Goal: Task Accomplishment & Management: Complete application form

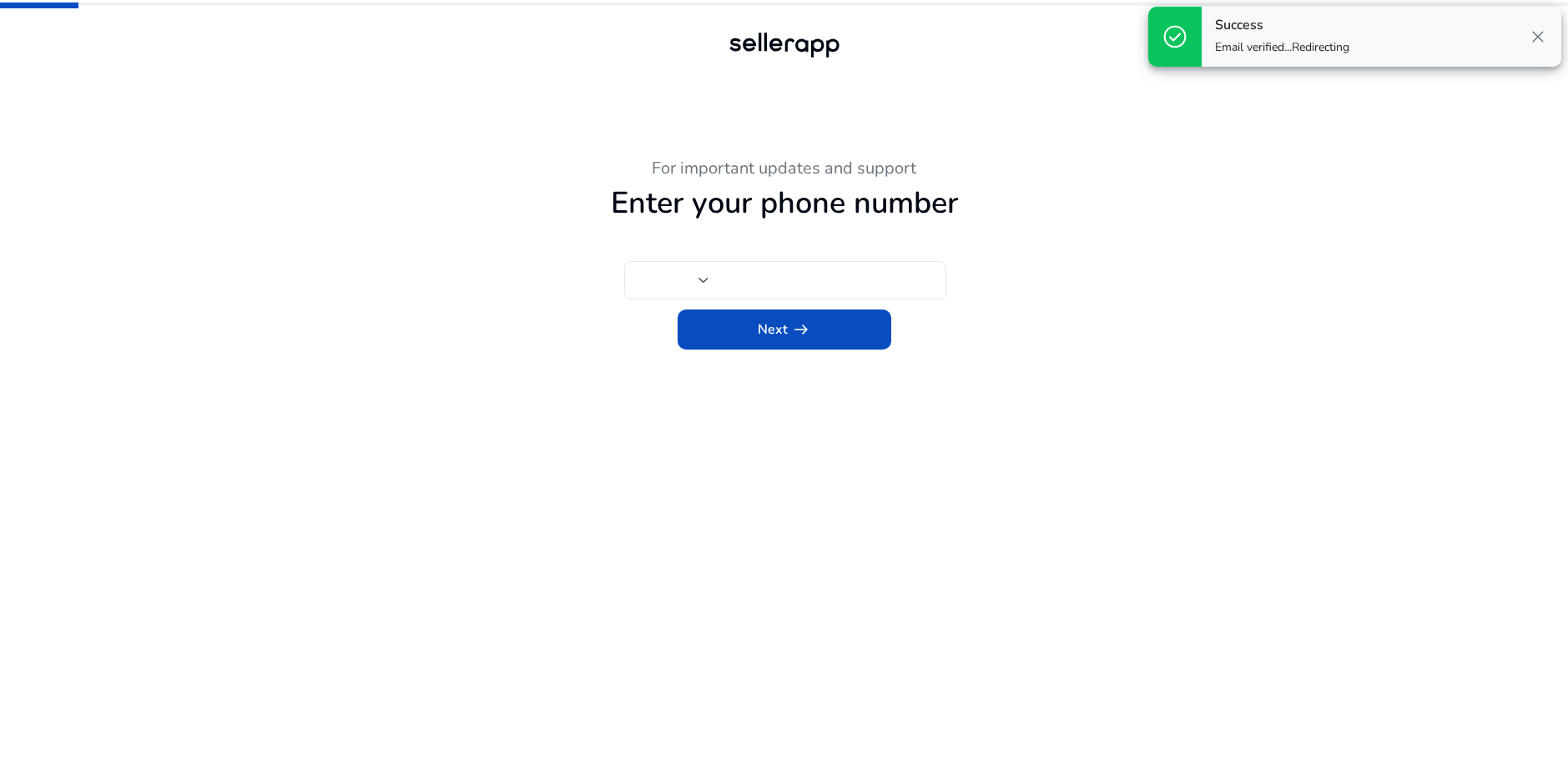
type input "***"
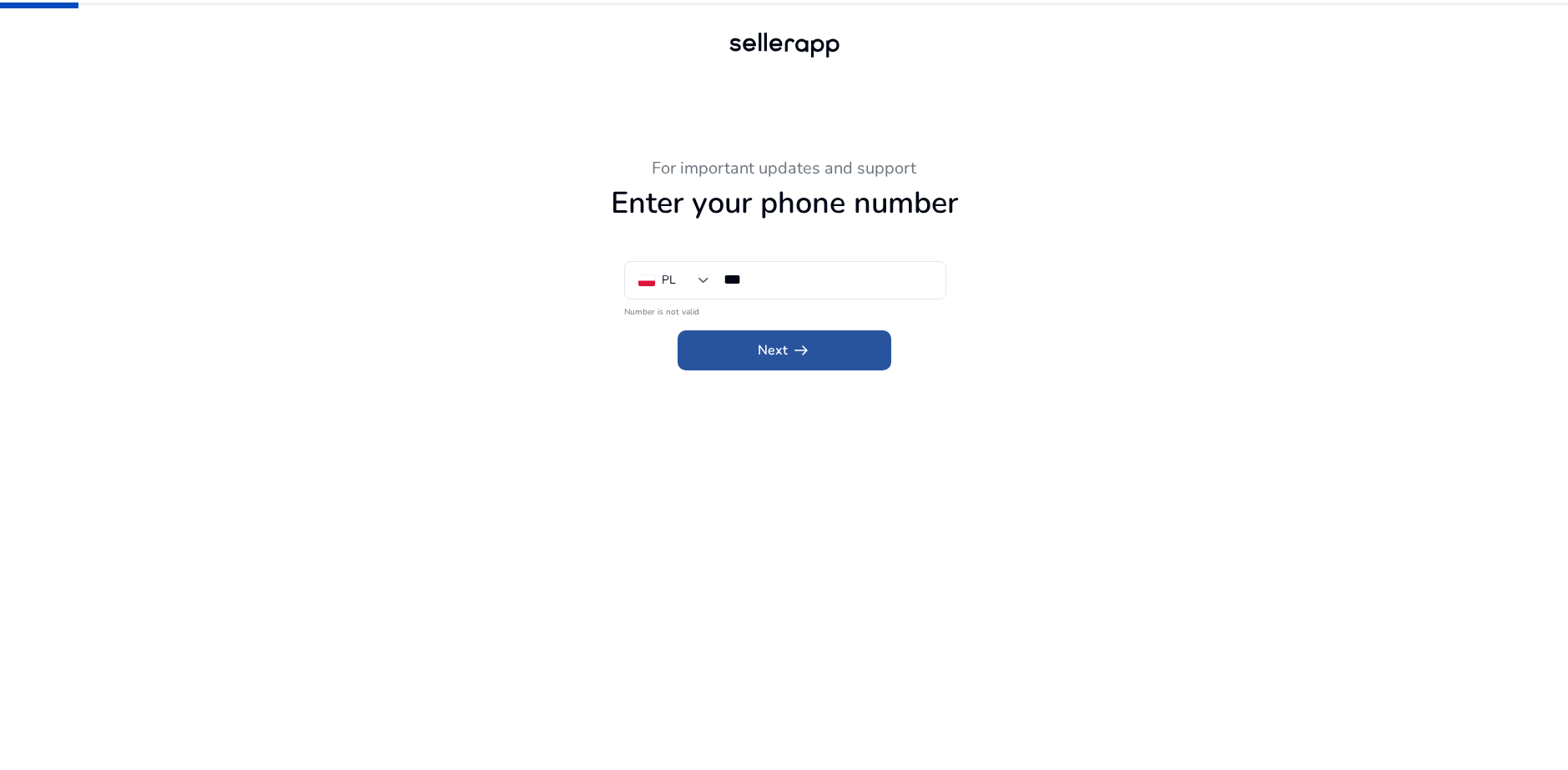
click at [783, 347] on span "Next arrow_right_alt" at bounding box center [784, 351] width 53 height 20
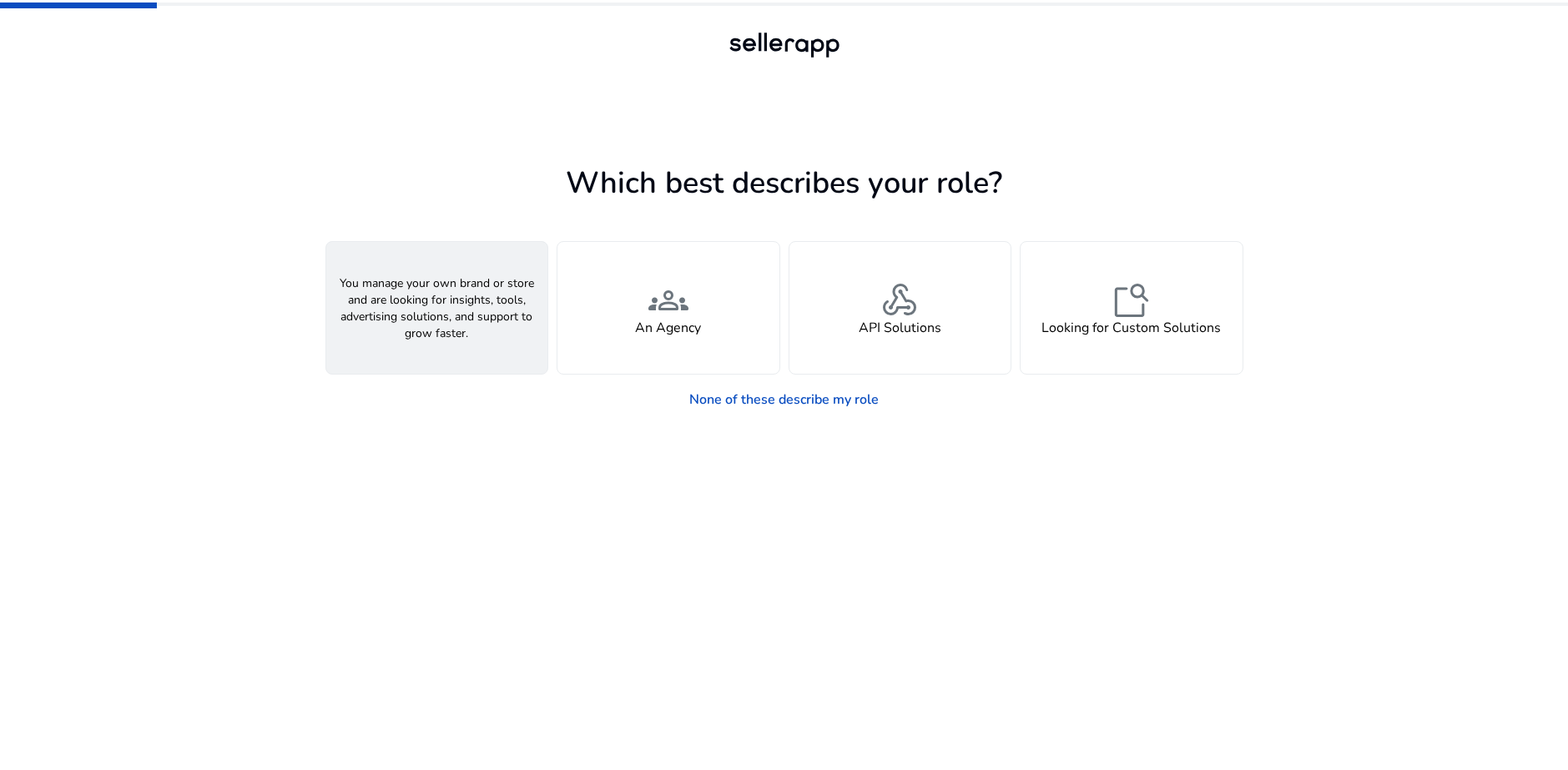
click at [446, 346] on div "person A Seller" at bounding box center [437, 308] width 222 height 132
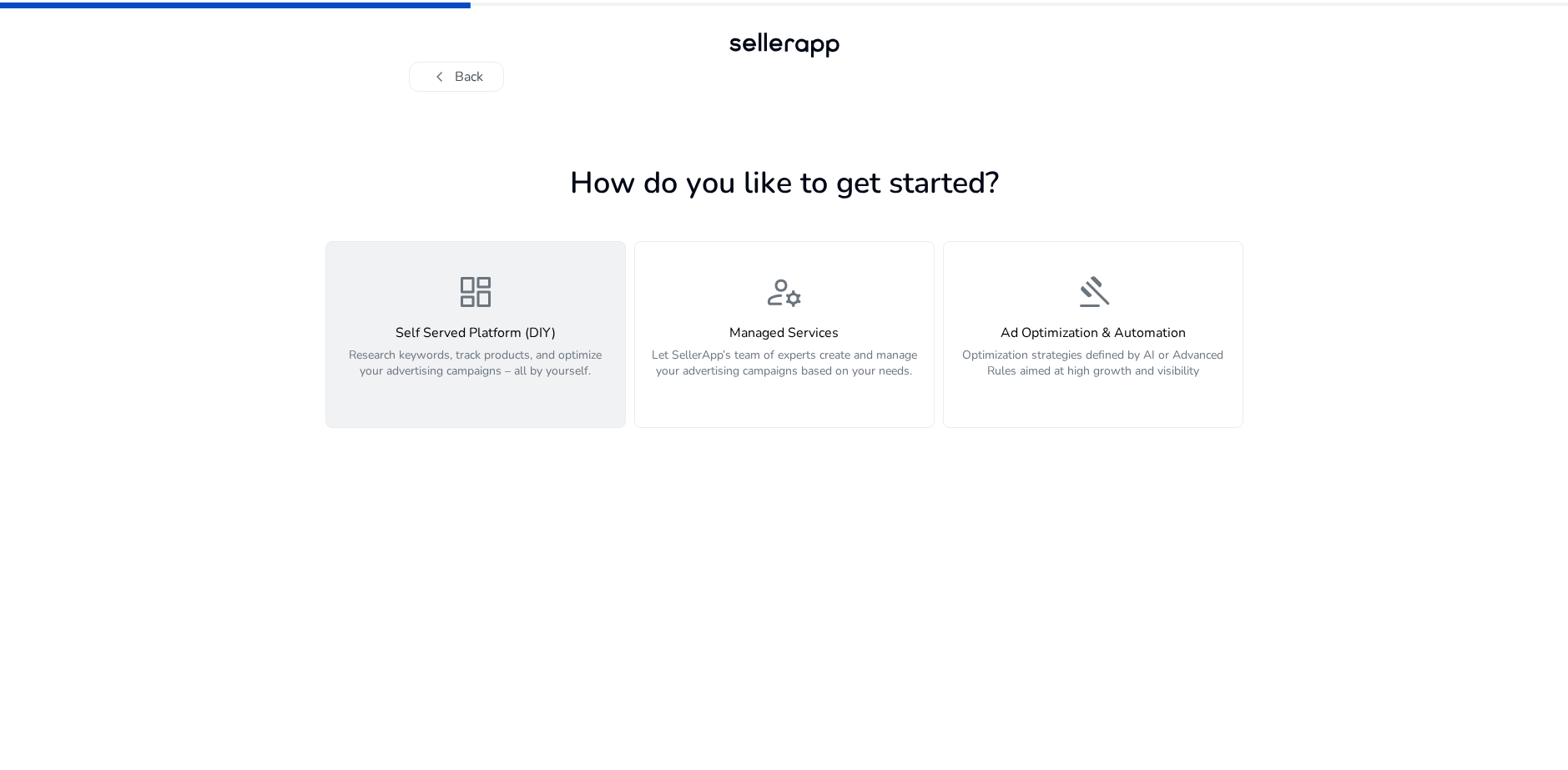
click at [509, 388] on p "Research keywords, track products, and optimize your advertising campaigns – al…" at bounding box center [476, 372] width 279 height 50
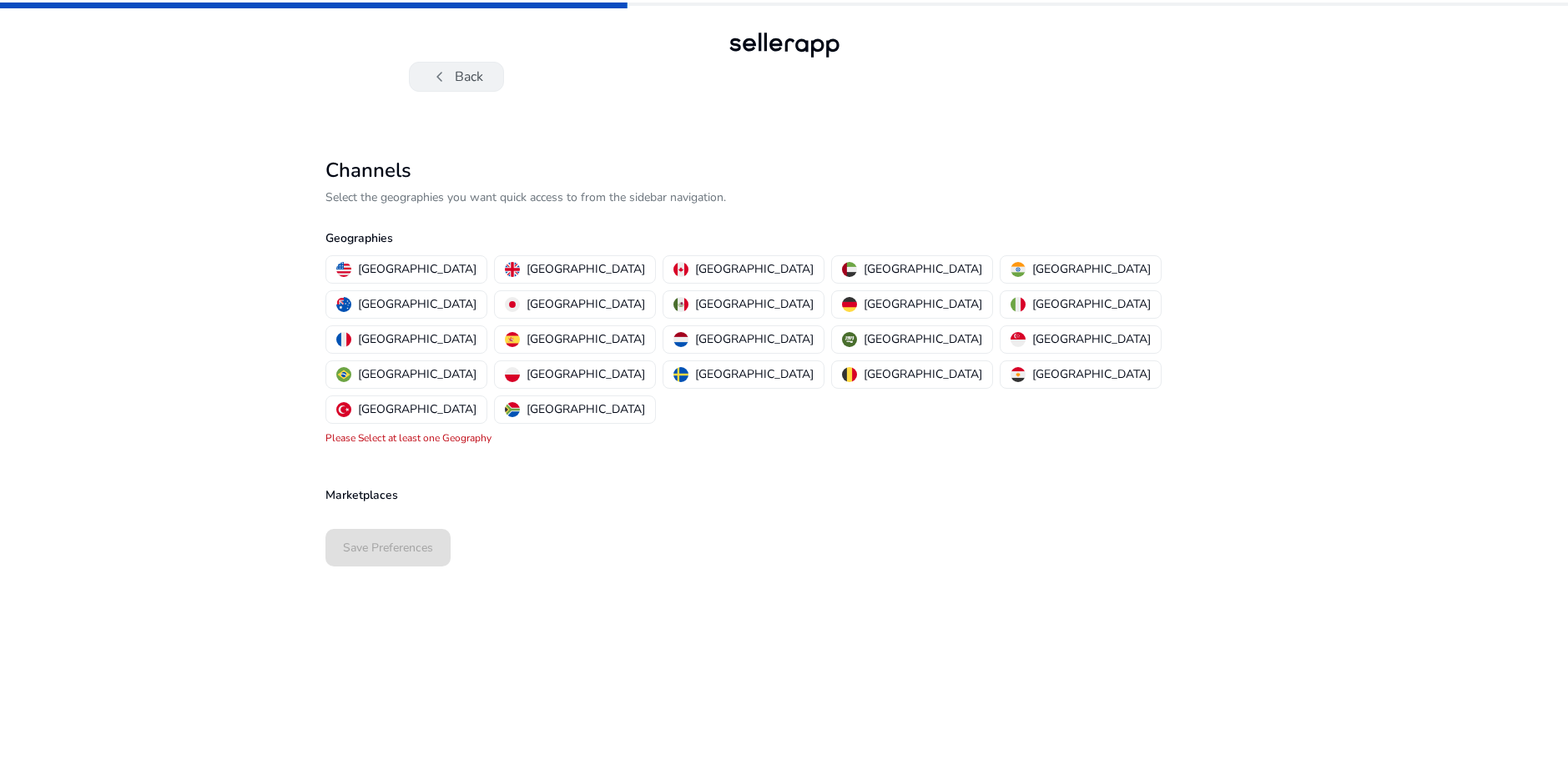
click at [454, 84] on button "chevron_left Back" at bounding box center [456, 76] width 95 height 30
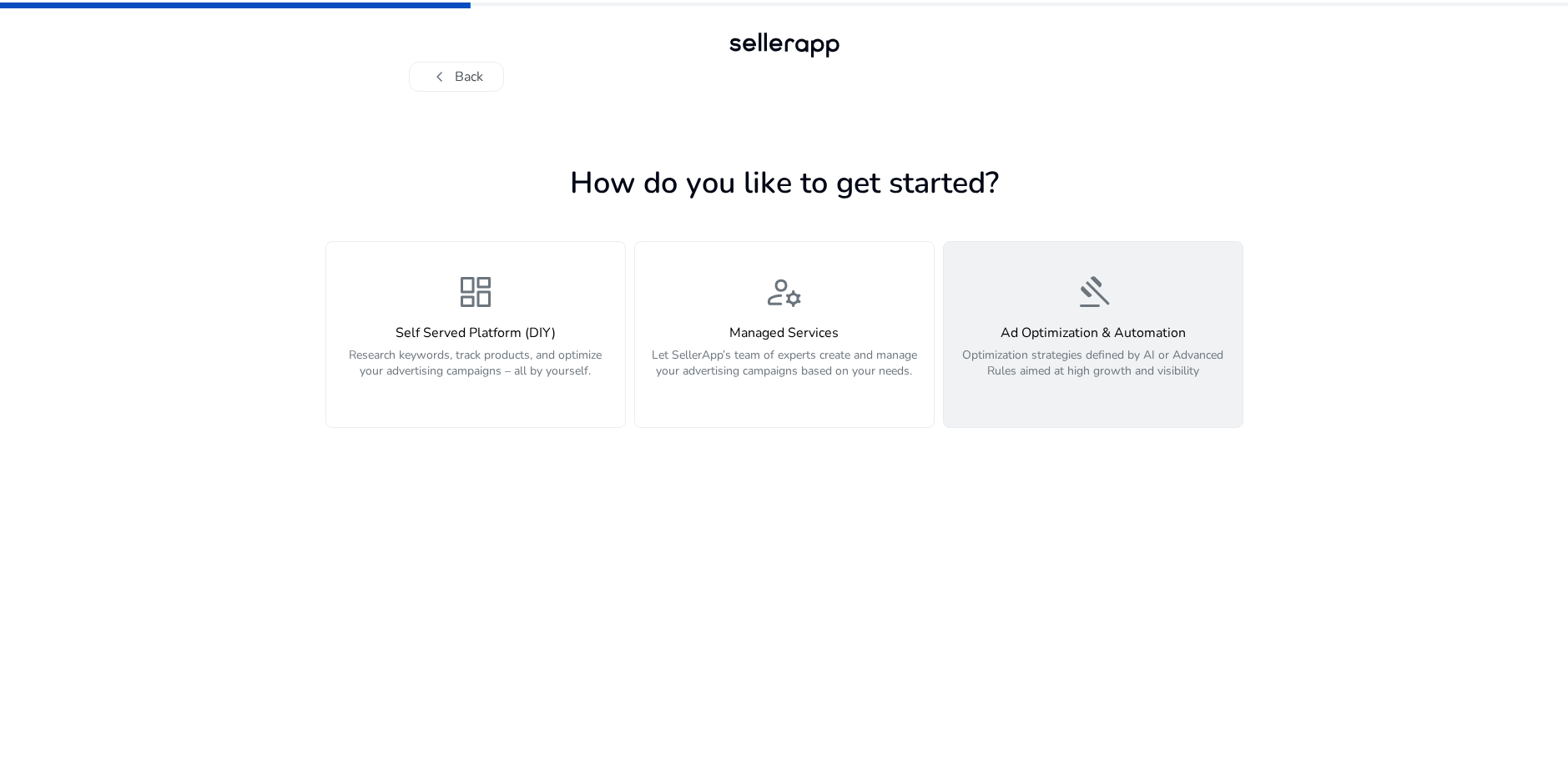
click at [1086, 329] on h4 "Ad Optimization & Automation" at bounding box center [1093, 333] width 279 height 16
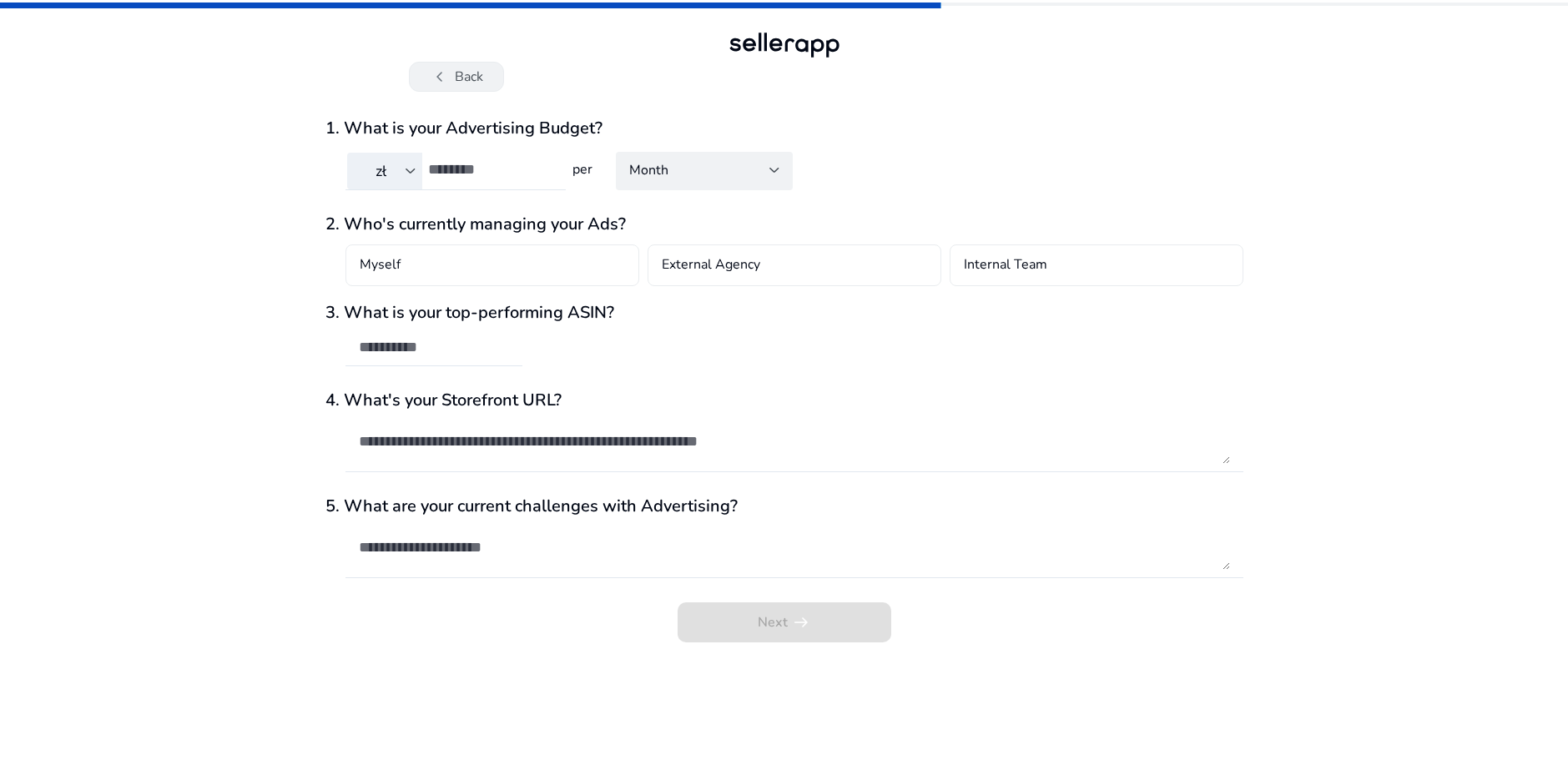
click at [462, 80] on button "chevron_left Back" at bounding box center [456, 76] width 95 height 30
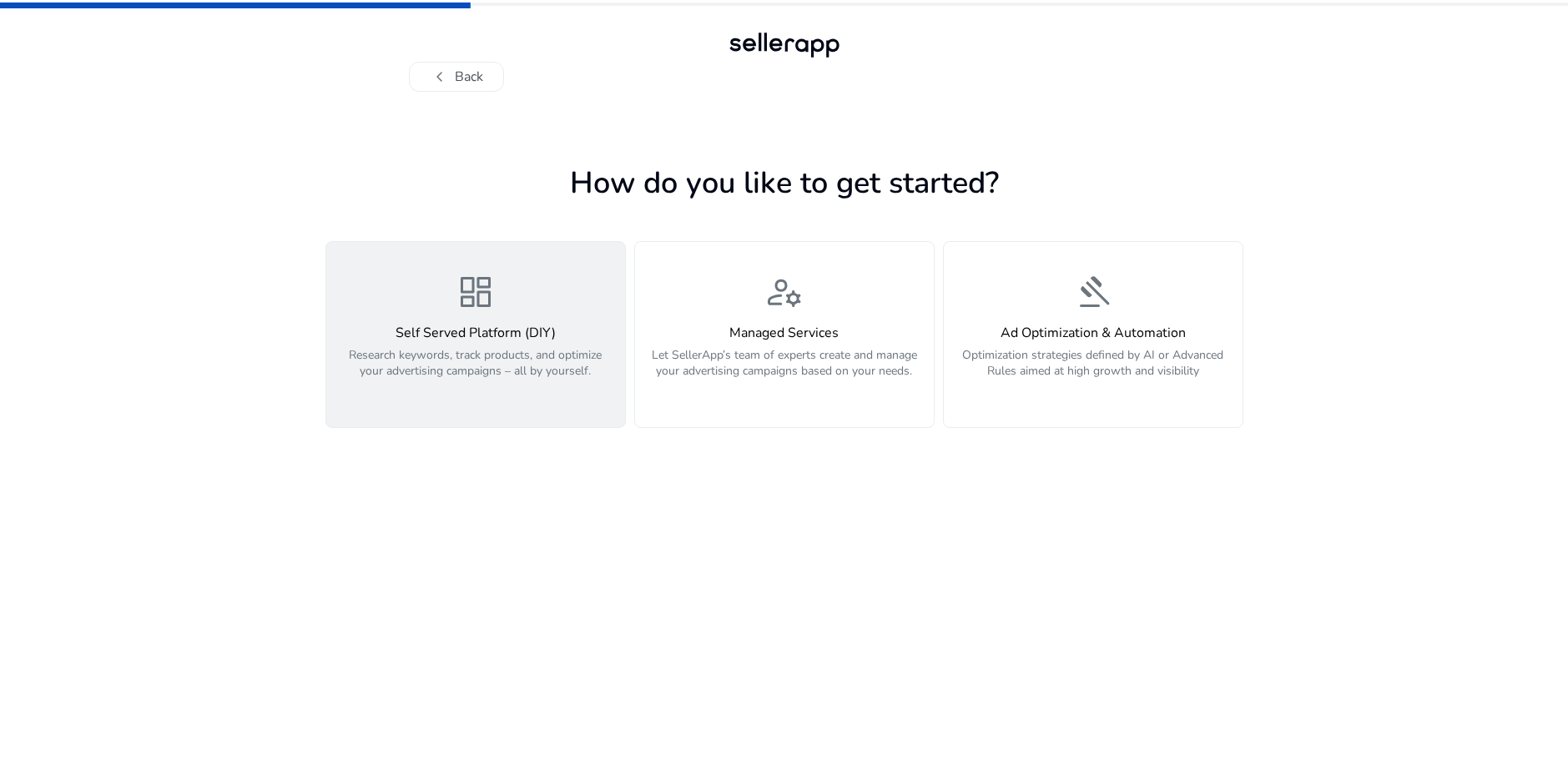
click at [478, 335] on h4 "Self Served Platform (DIY)" at bounding box center [476, 333] width 279 height 16
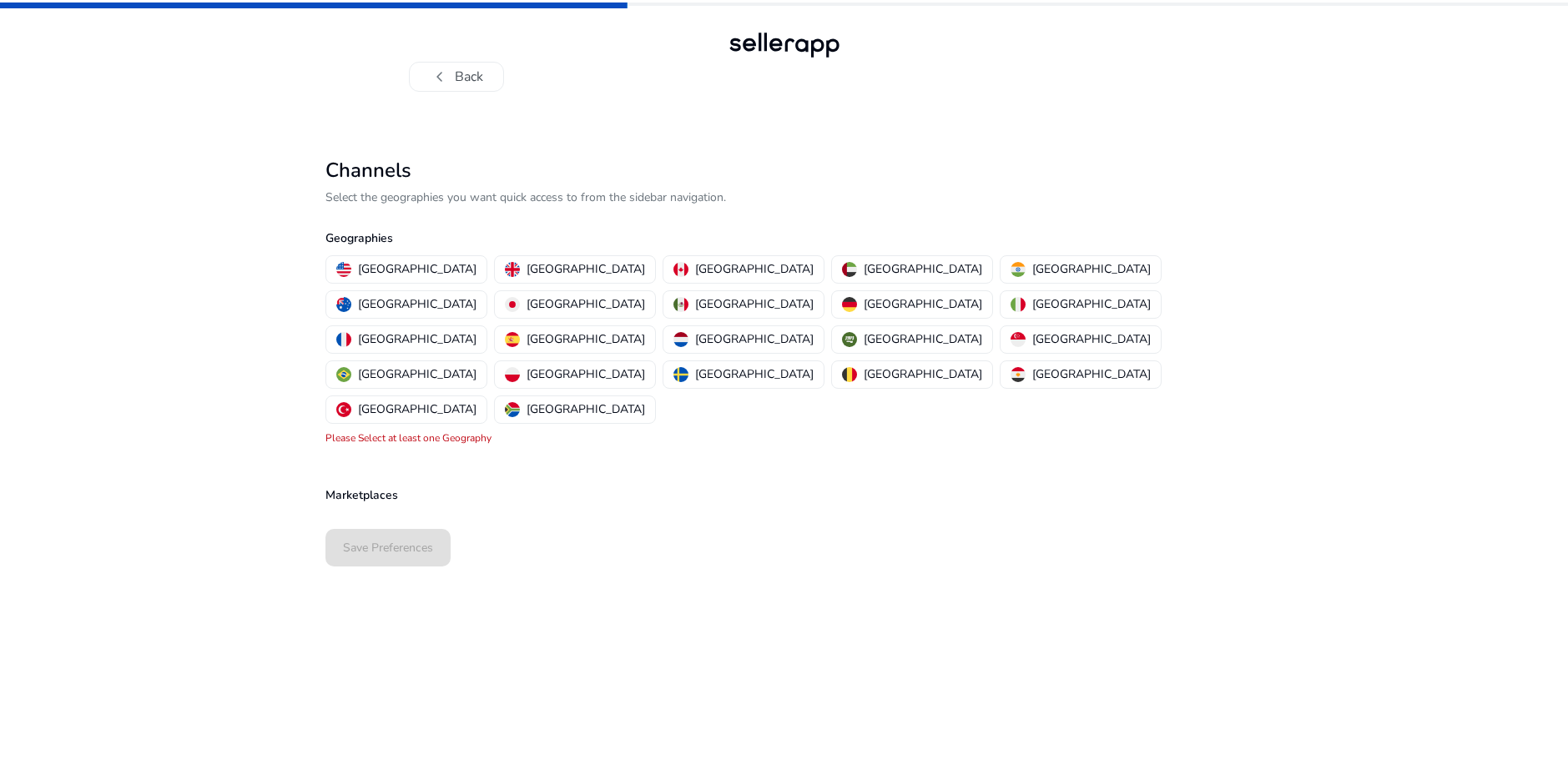
click at [470, 184] on div "Channels Select the geographies you want quick access to from the sidebar navig…" at bounding box center [785, 303] width 918 height 289
click at [465, 195] on p "Select the geographies you want quick access to from the sidebar navigation." at bounding box center [785, 196] width 918 height 17
click at [645, 365] on p "[GEOGRAPHIC_DATA]" at bounding box center [586, 374] width 118 height 17
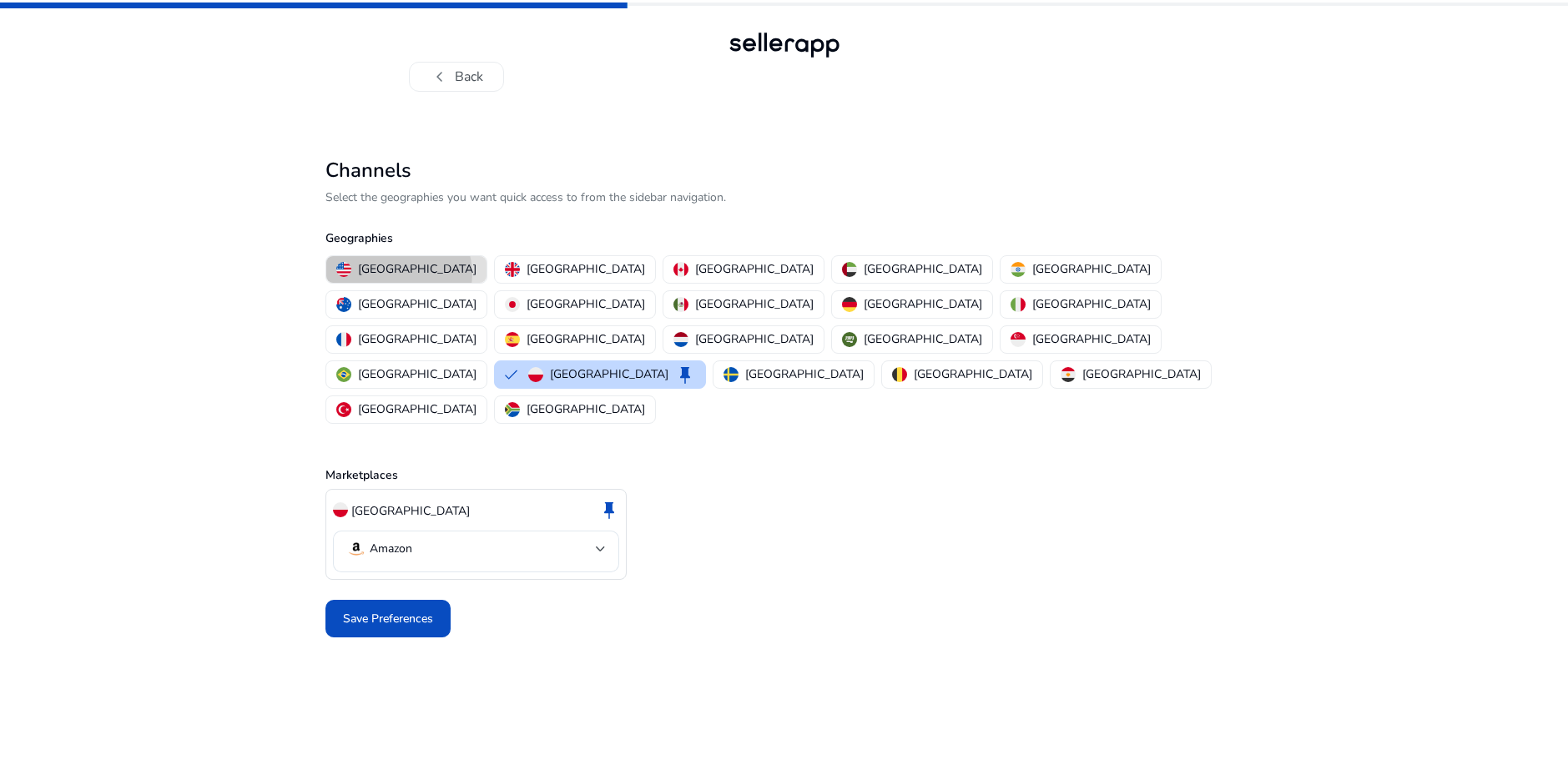
click at [398, 273] on p "[GEOGRAPHIC_DATA]" at bounding box center [417, 269] width 118 height 17
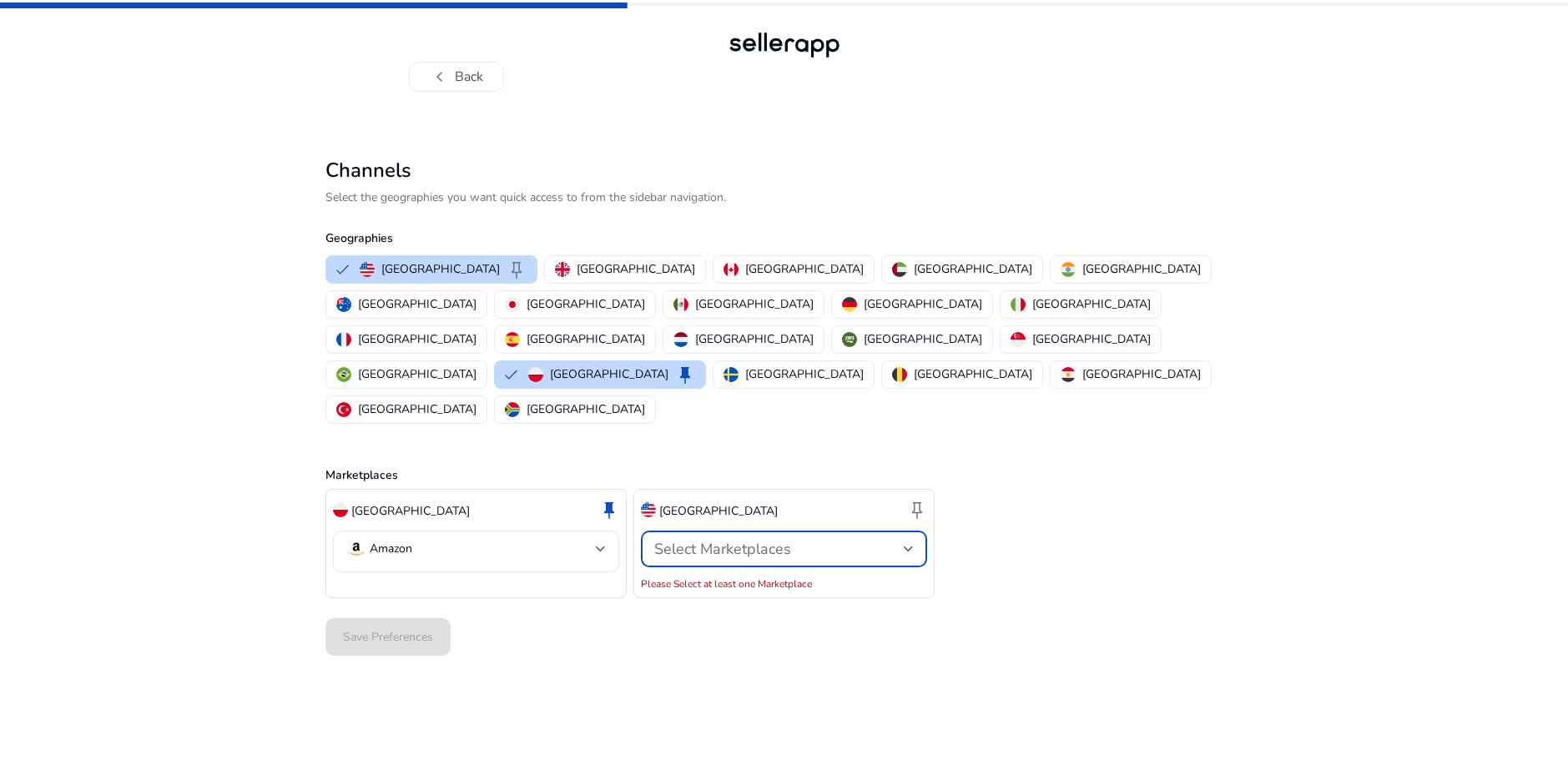
click at [749, 539] on span "Select Marketplaces" at bounding box center [722, 549] width 137 height 20
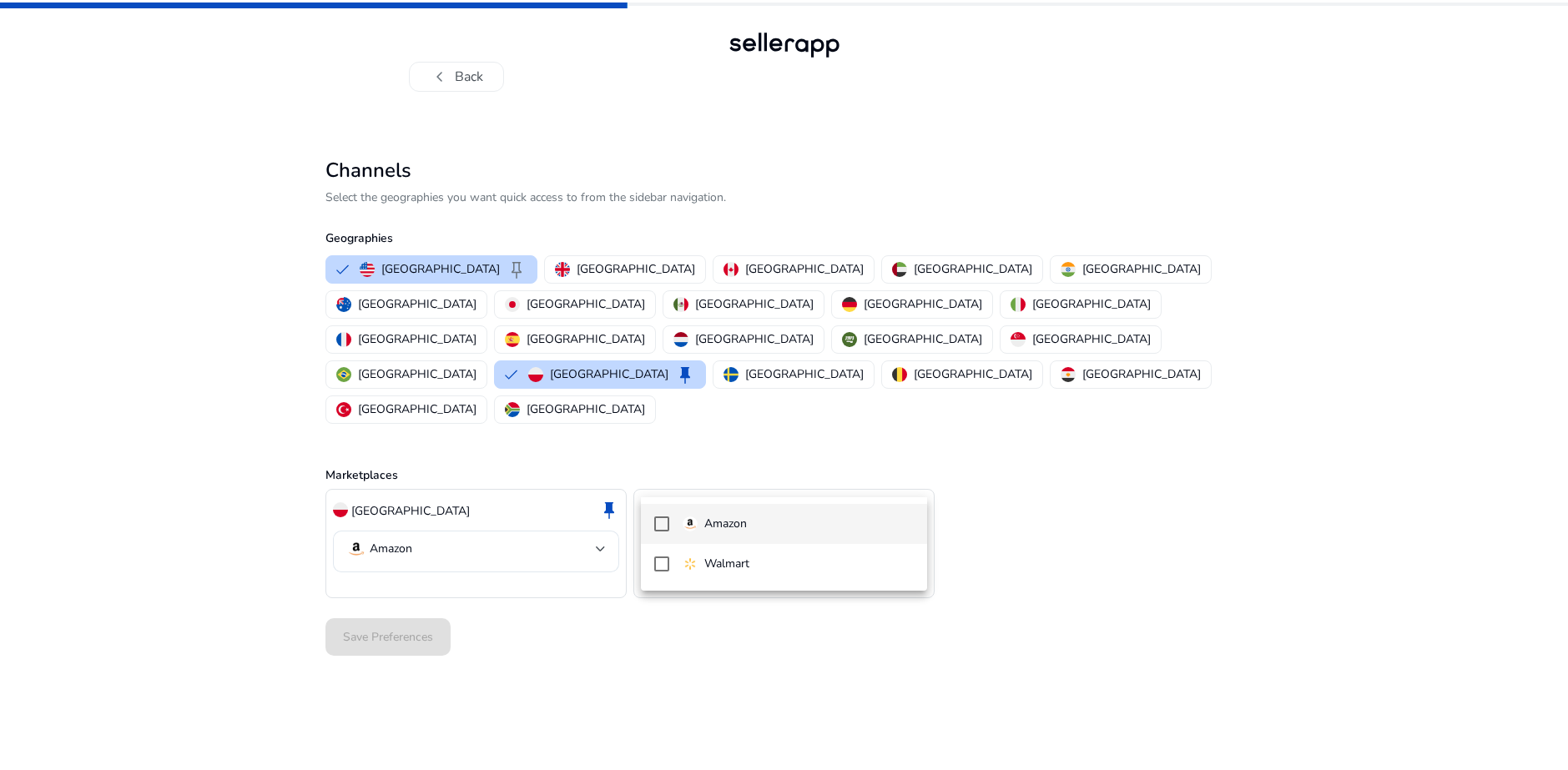
click at [747, 522] on span "Amazon" at bounding box center [799, 524] width 231 height 18
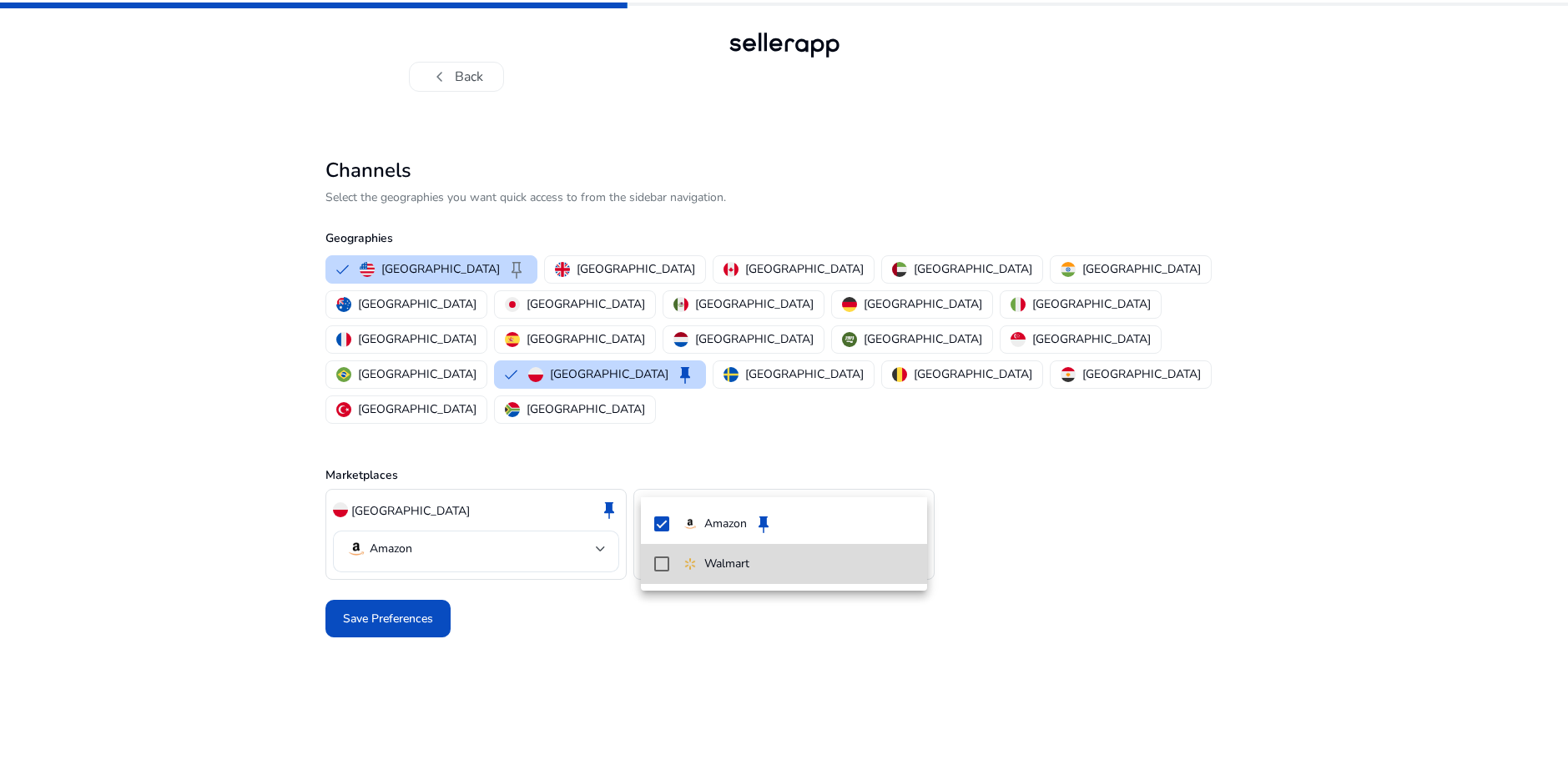
click at [740, 560] on p "Walmart" at bounding box center [726, 564] width 45 height 18
click at [1059, 499] on div at bounding box center [784, 385] width 1568 height 770
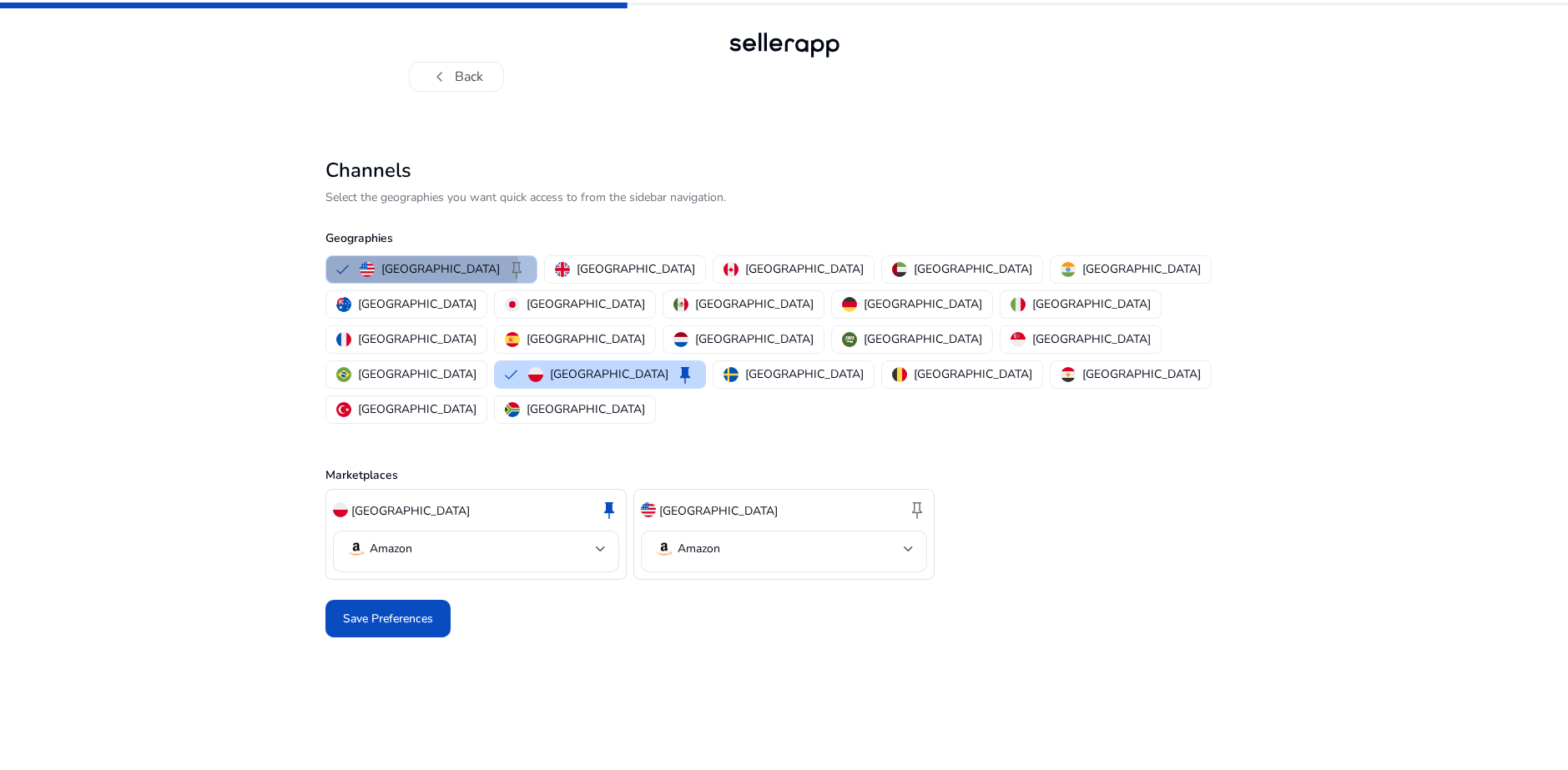
click at [421, 265] on p "[GEOGRAPHIC_DATA]" at bounding box center [440, 269] width 118 height 17
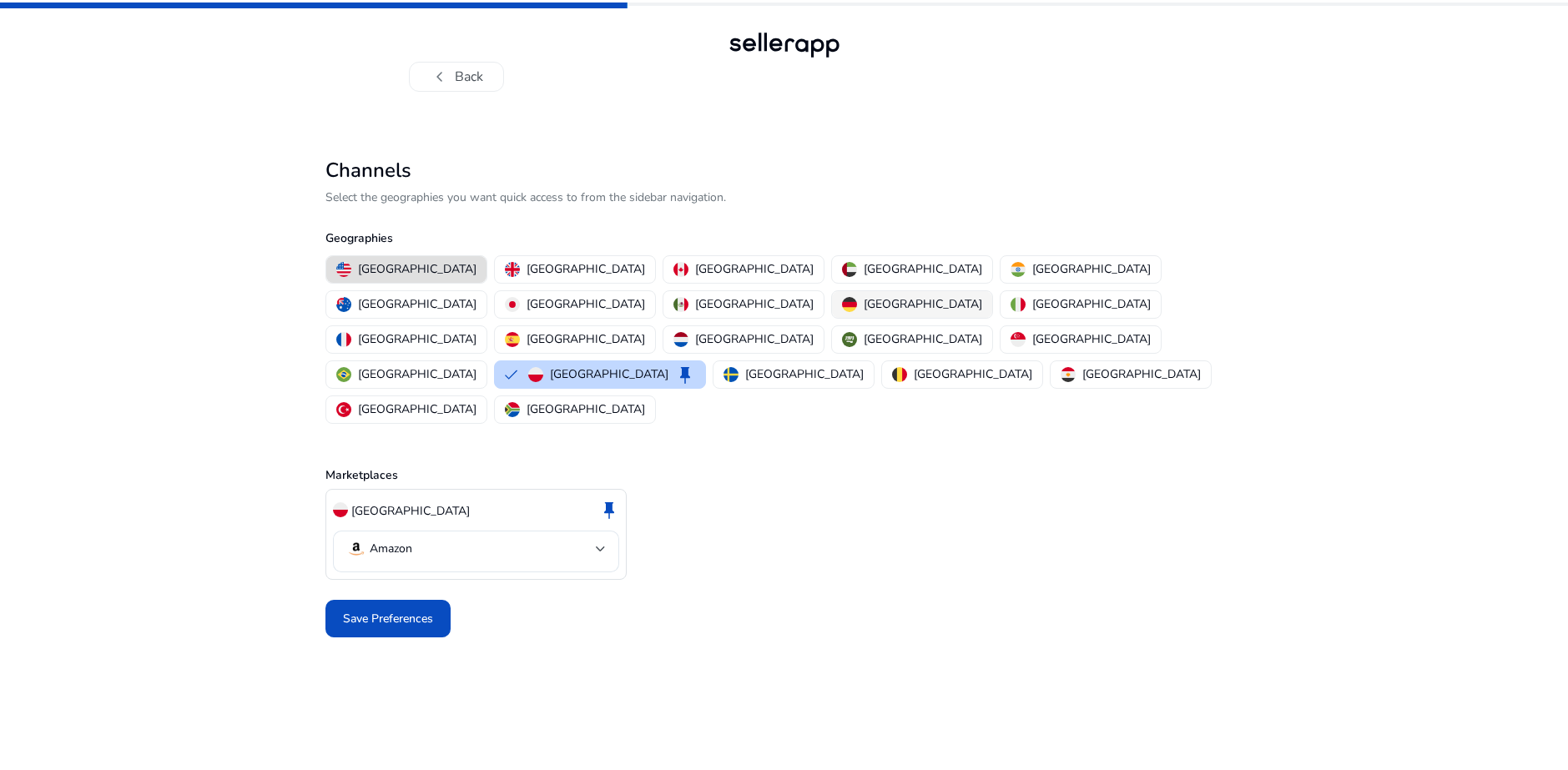
click at [864, 308] on p "[GEOGRAPHIC_DATA]" at bounding box center [923, 304] width 118 height 17
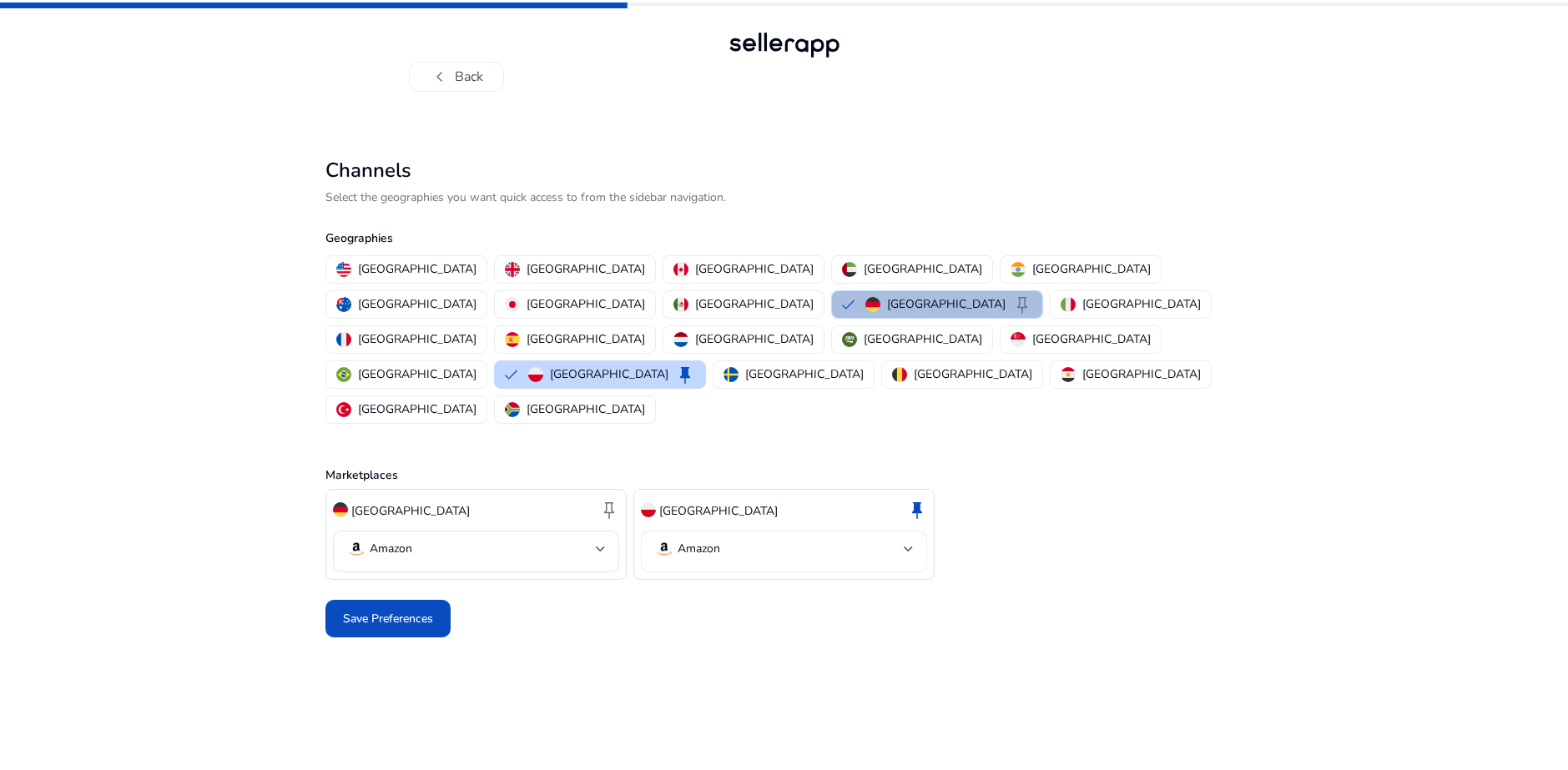
click at [731, 539] on mat-select-trigger "Amazon" at bounding box center [779, 549] width 250 height 20
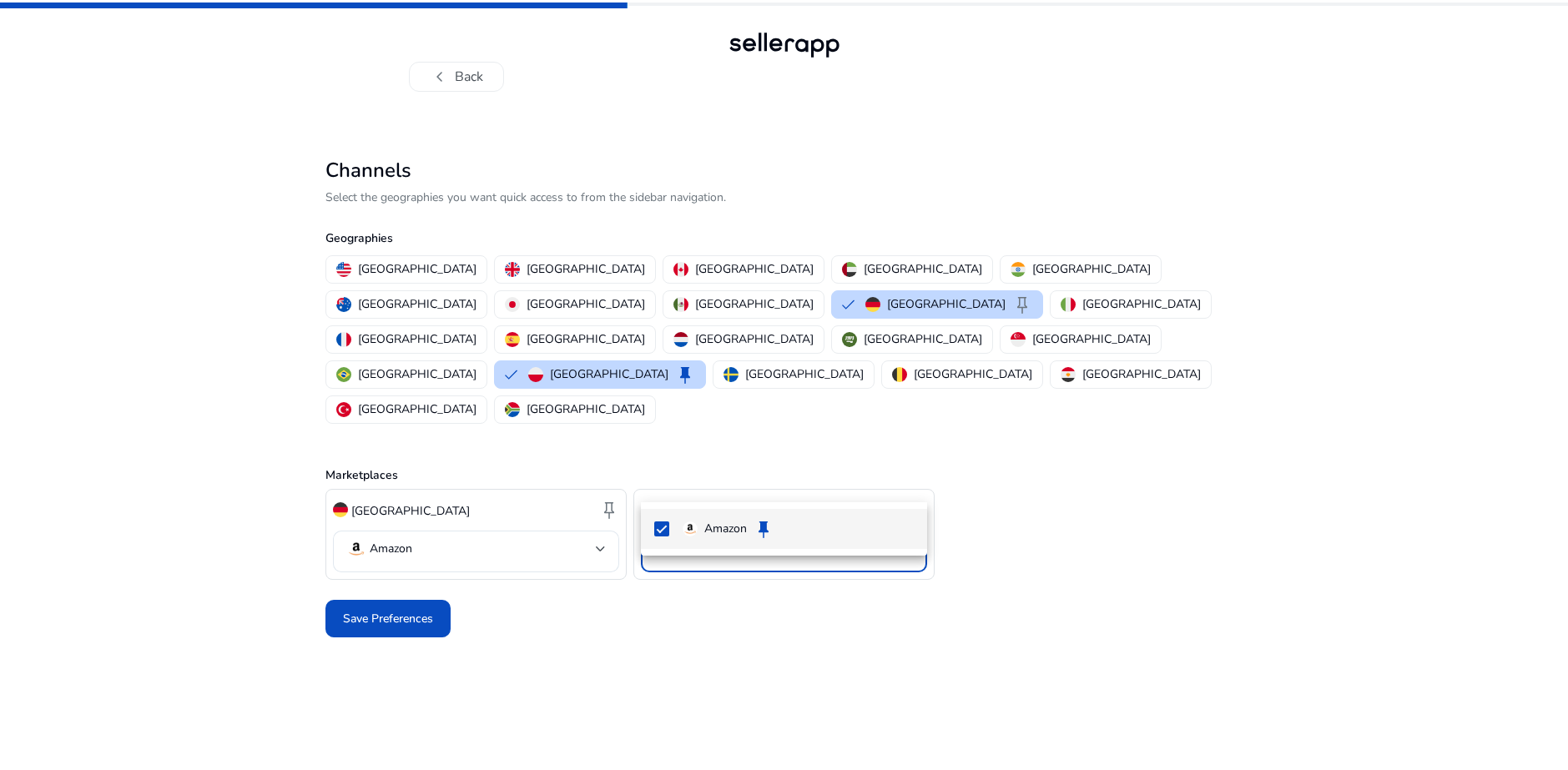
click at [520, 468] on div at bounding box center [784, 385] width 1568 height 770
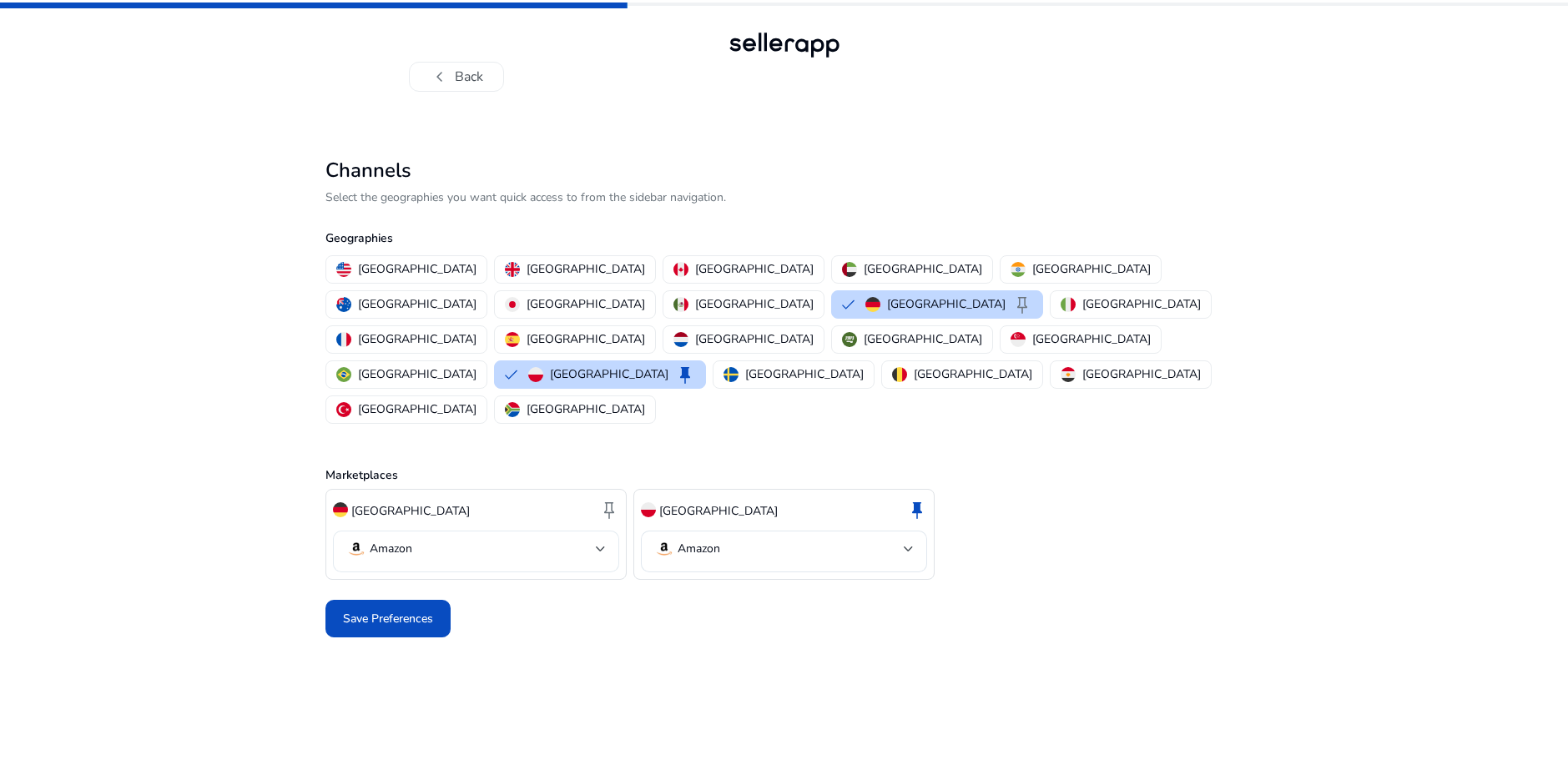
click at [543, 539] on mat-select-trigger "Amazon" at bounding box center [471, 549] width 250 height 20
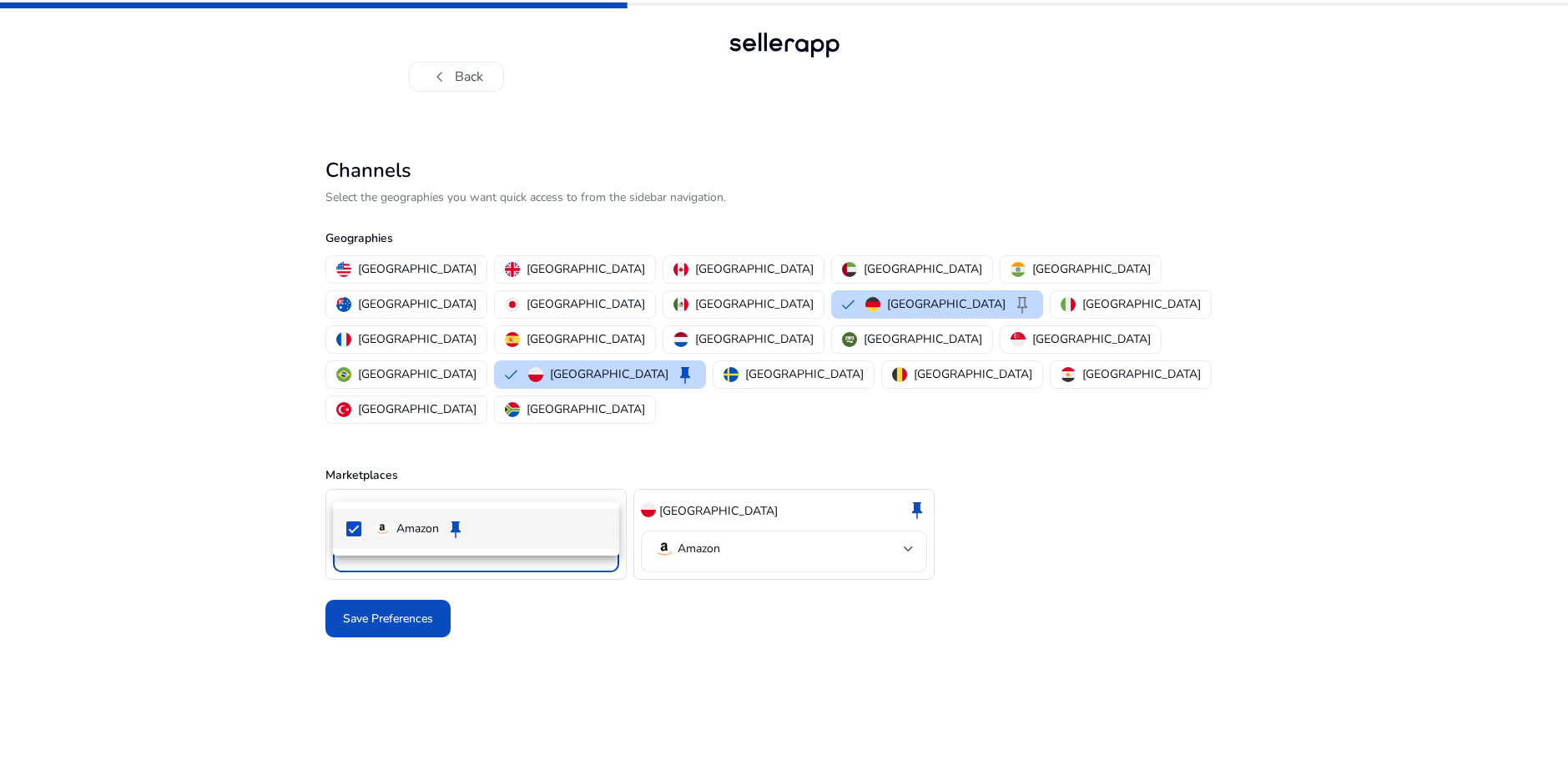
click at [543, 481] on div at bounding box center [784, 385] width 1568 height 770
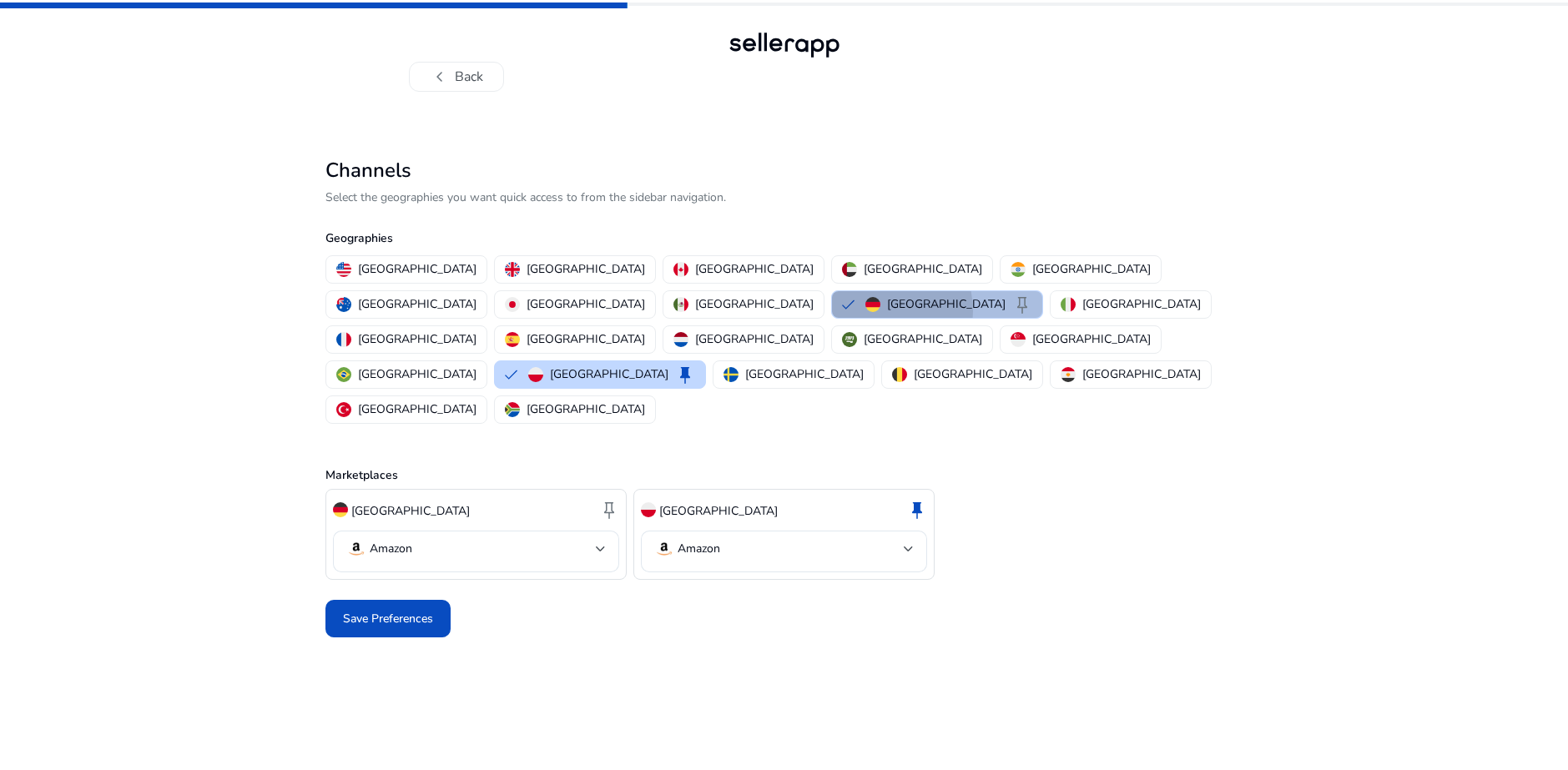
click at [866, 311] on img "button" at bounding box center [873, 305] width 15 height 15
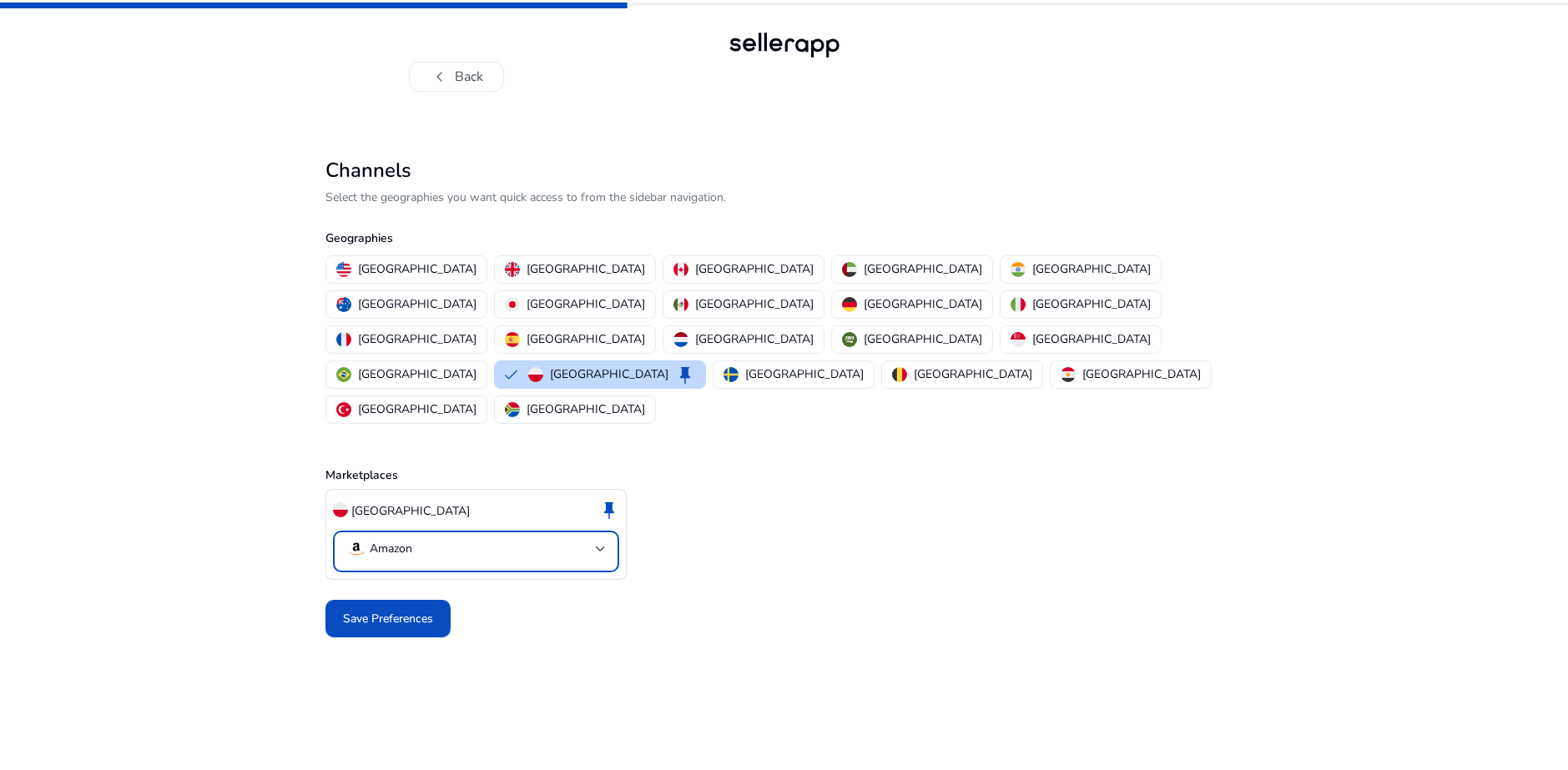
click at [498, 539] on mat-select-trigger "Amazon" at bounding box center [471, 549] width 250 height 20
click at [498, 477] on div at bounding box center [784, 385] width 1568 height 770
click at [527, 272] on p "[GEOGRAPHIC_DATA]" at bounding box center [586, 269] width 118 height 17
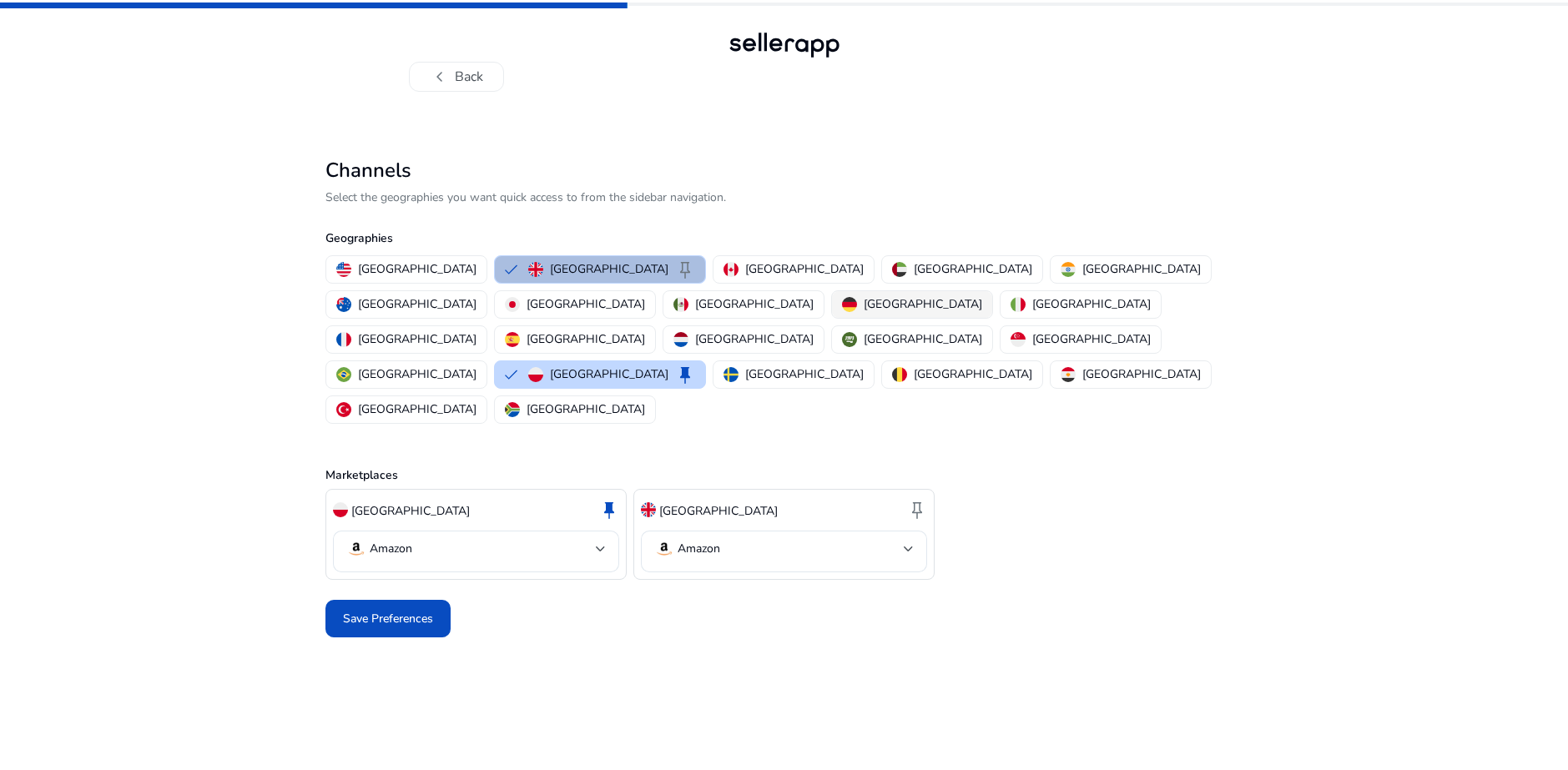
click at [864, 308] on p "[GEOGRAPHIC_DATA]" at bounding box center [923, 304] width 118 height 17
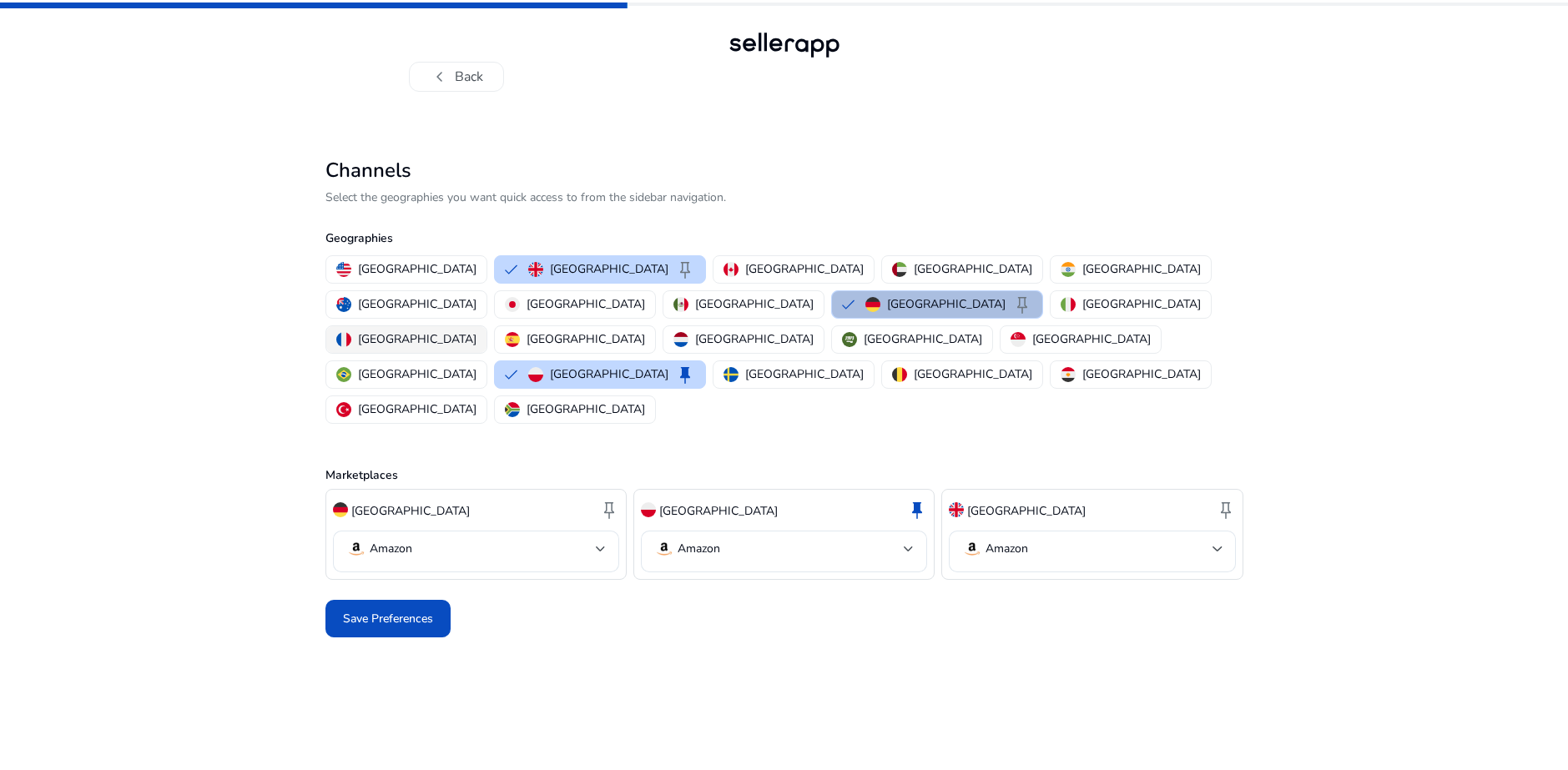
click at [476, 330] on p "[GEOGRAPHIC_DATA]" at bounding box center [417, 339] width 118 height 17
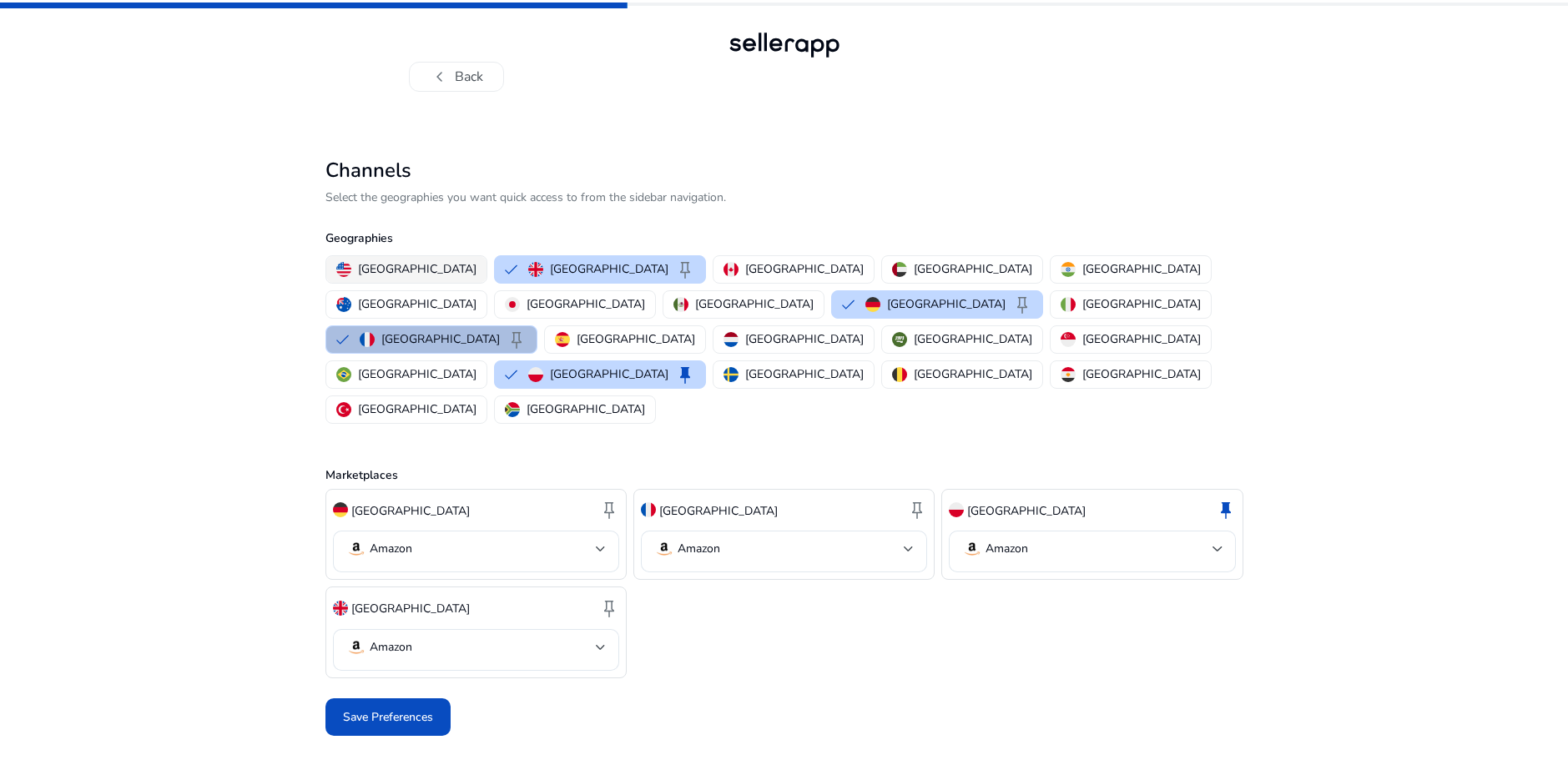
click at [362, 272] on p "[GEOGRAPHIC_DATA]" at bounding box center [417, 269] width 118 height 17
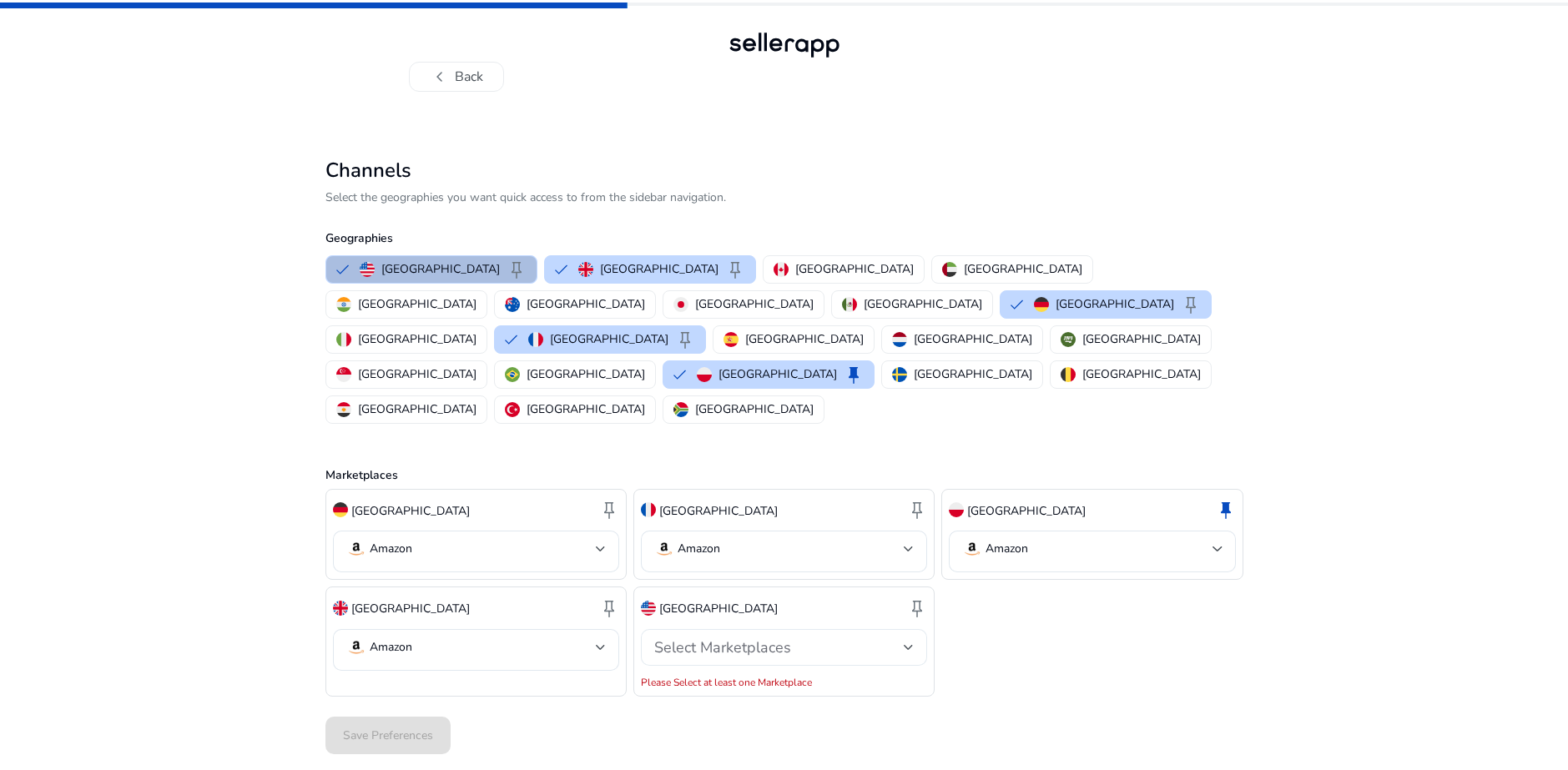
click at [816, 638] on div "Select Marketplaces" at bounding box center [779, 647] width 250 height 18
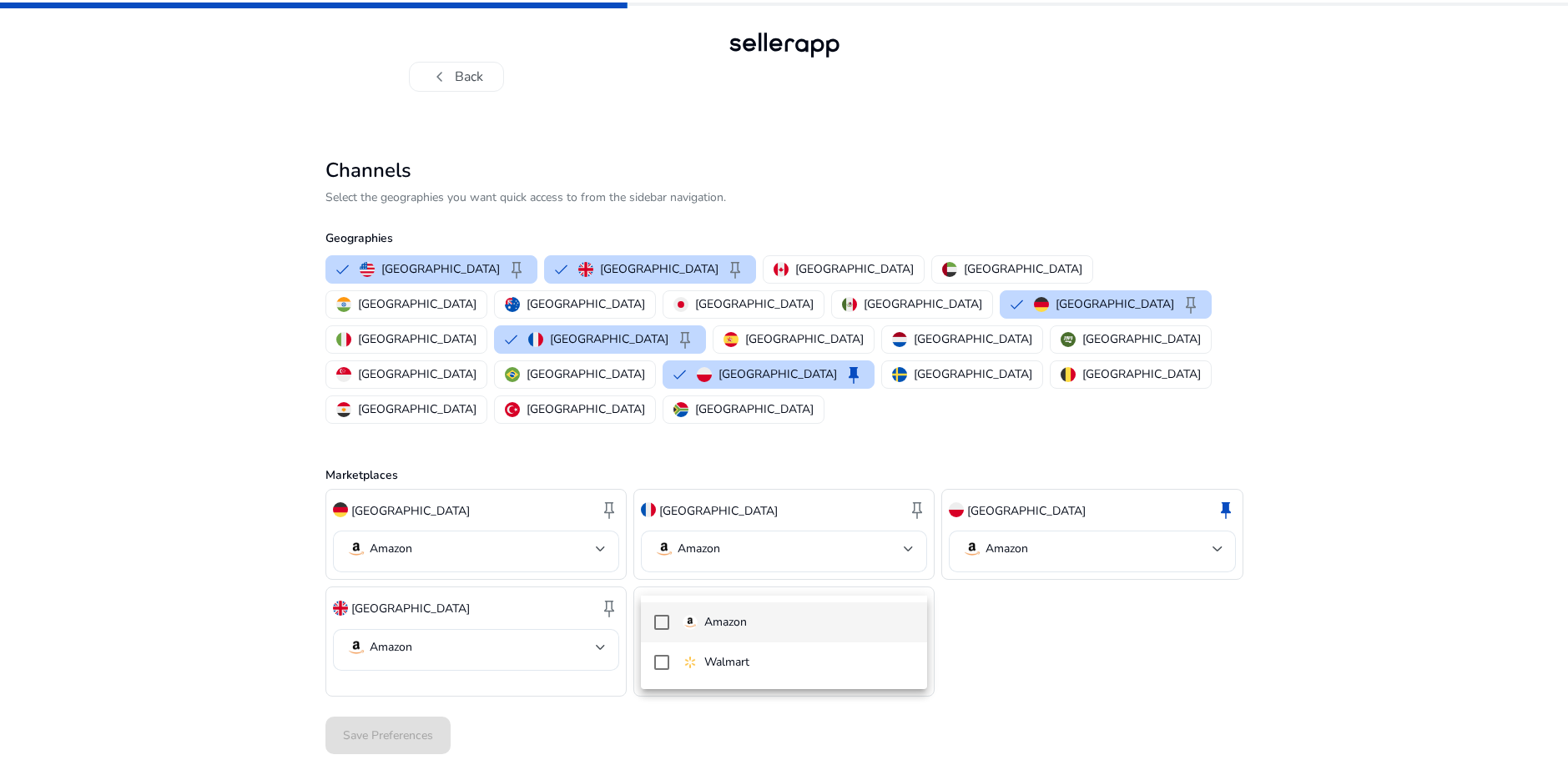
click at [743, 637] on mat-option "Amazon" at bounding box center [784, 622] width 286 height 40
click at [408, 652] on div at bounding box center [784, 385] width 1568 height 770
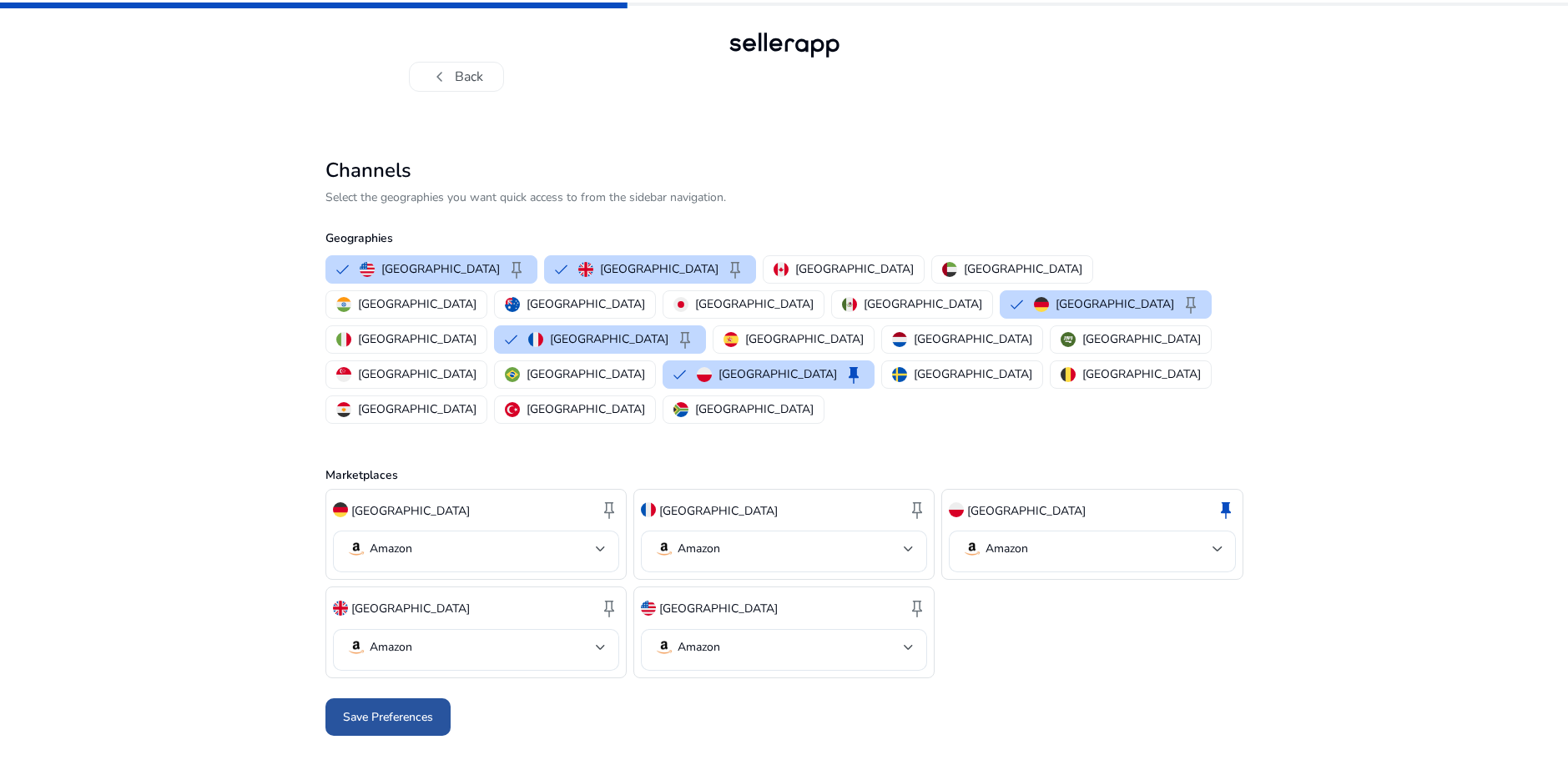
click at [404, 709] on span "Save Preferences" at bounding box center [388, 717] width 90 height 17
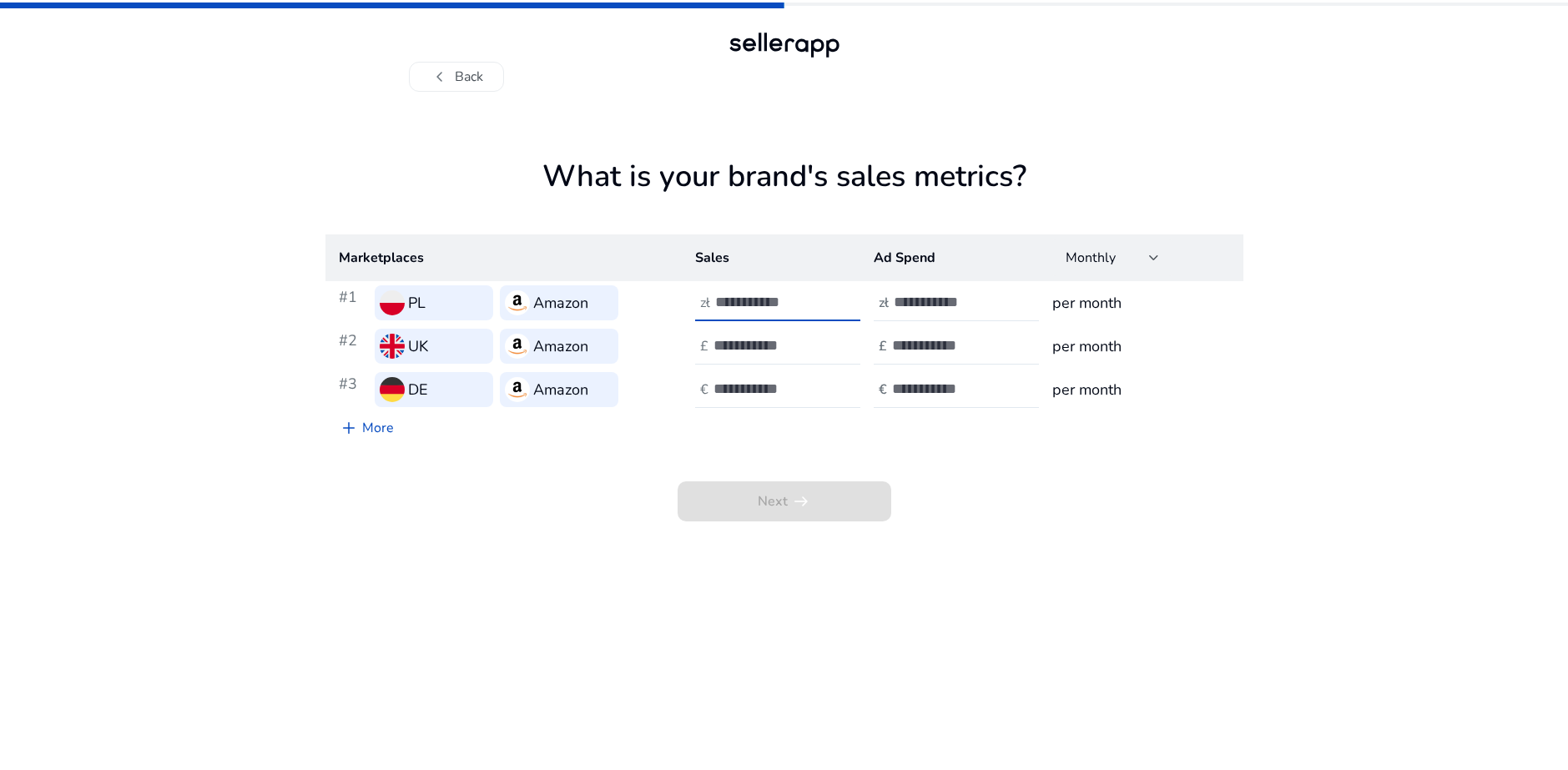
click at [771, 299] on input "number" at bounding box center [771, 302] width 113 height 18
click at [743, 353] on input "number" at bounding box center [769, 345] width 113 height 18
click at [759, 306] on input "number" at bounding box center [771, 302] width 113 height 18
click at [936, 254] on th "Ad Spend" at bounding box center [949, 257] width 179 height 47
click at [930, 297] on input "number" at bounding box center [950, 302] width 113 height 18
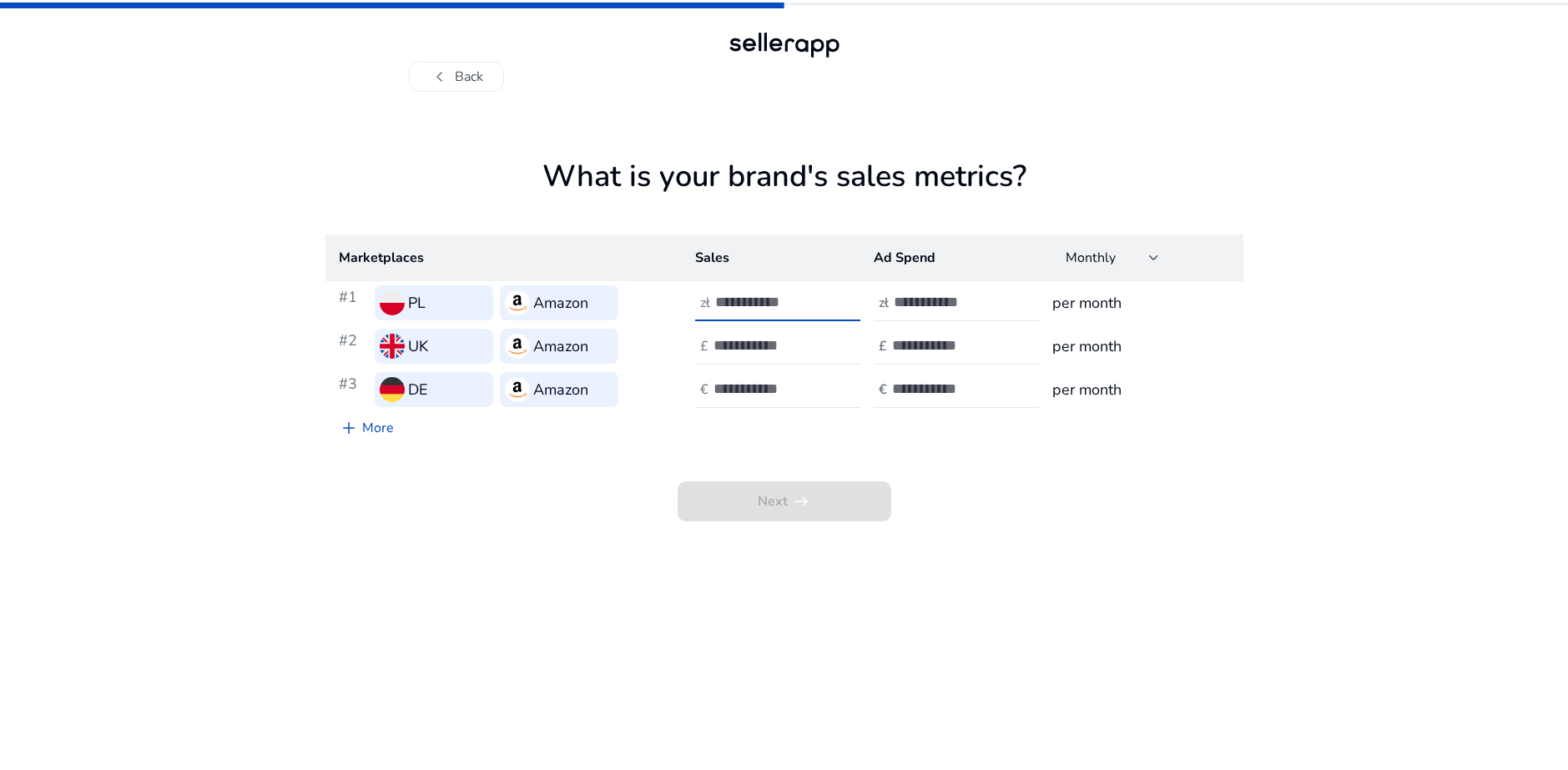
click at [752, 299] on input "number" at bounding box center [771, 302] width 113 height 18
click at [969, 318] on div at bounding box center [969, 303] width 151 height 37
click at [1122, 267] on div "Monthly" at bounding box center [1113, 258] width 94 height 20
click at [1123, 265] on div at bounding box center [784, 385] width 1568 height 770
click at [733, 294] on input "number" at bounding box center [771, 302] width 113 height 18
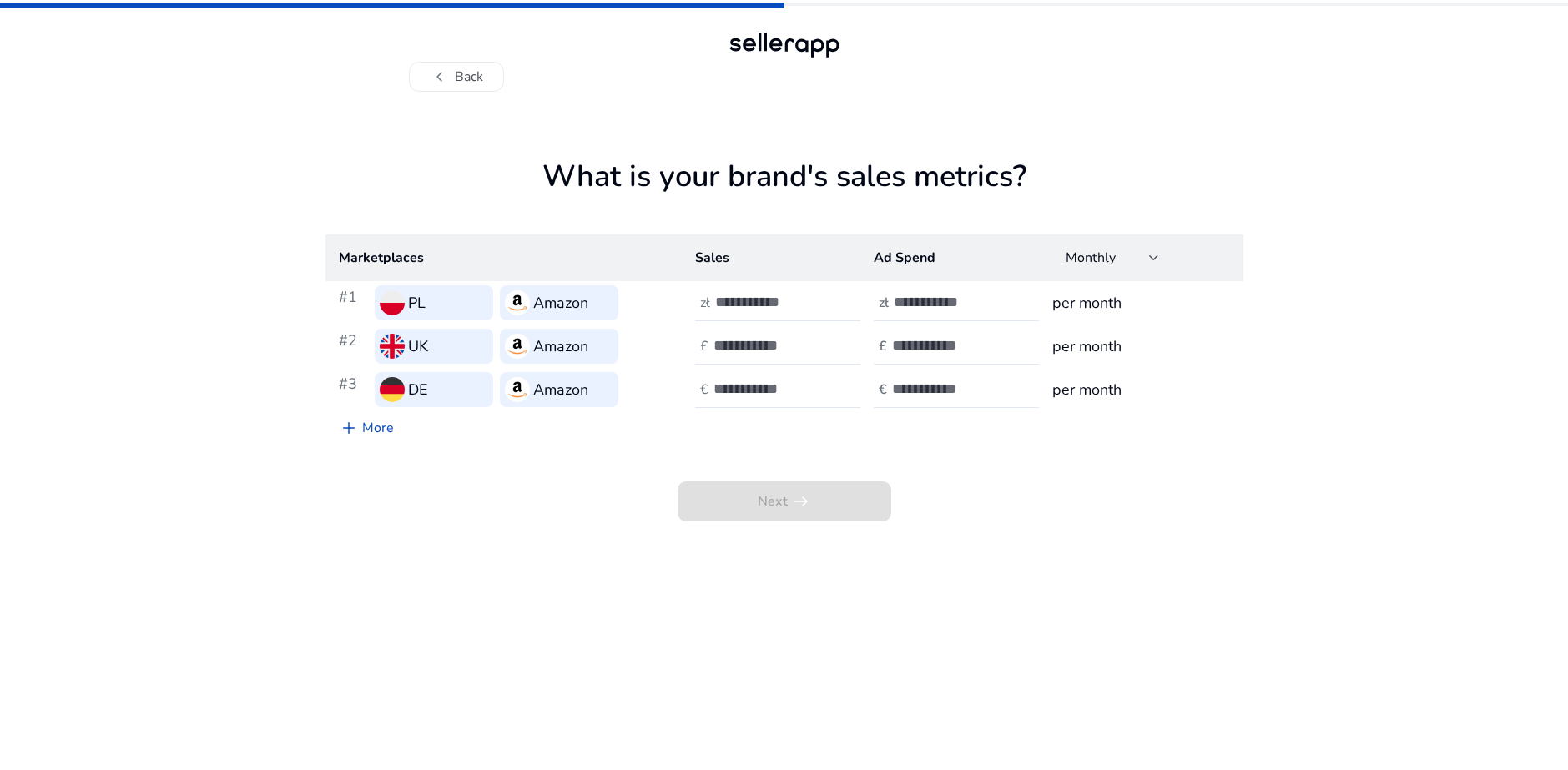
click at [885, 139] on div "What is your brand's sales metrics? Marketplaces Sales Ad Spend Monthly #1 PL A…" at bounding box center [785, 430] width 918 height 678
drag, startPoint x: 1050, startPoint y: 163, endPoint x: 548, endPoint y: 150, distance: 502.2
click at [548, 150] on div "What is your brand's sales metrics? Marketplaces Sales Ad Spend Monthly #1 PL A…" at bounding box center [785, 430] width 918 height 678
copy h1 "What is your brand's sales metrics?"
click at [764, 308] on input "number" at bounding box center [771, 302] width 113 height 18
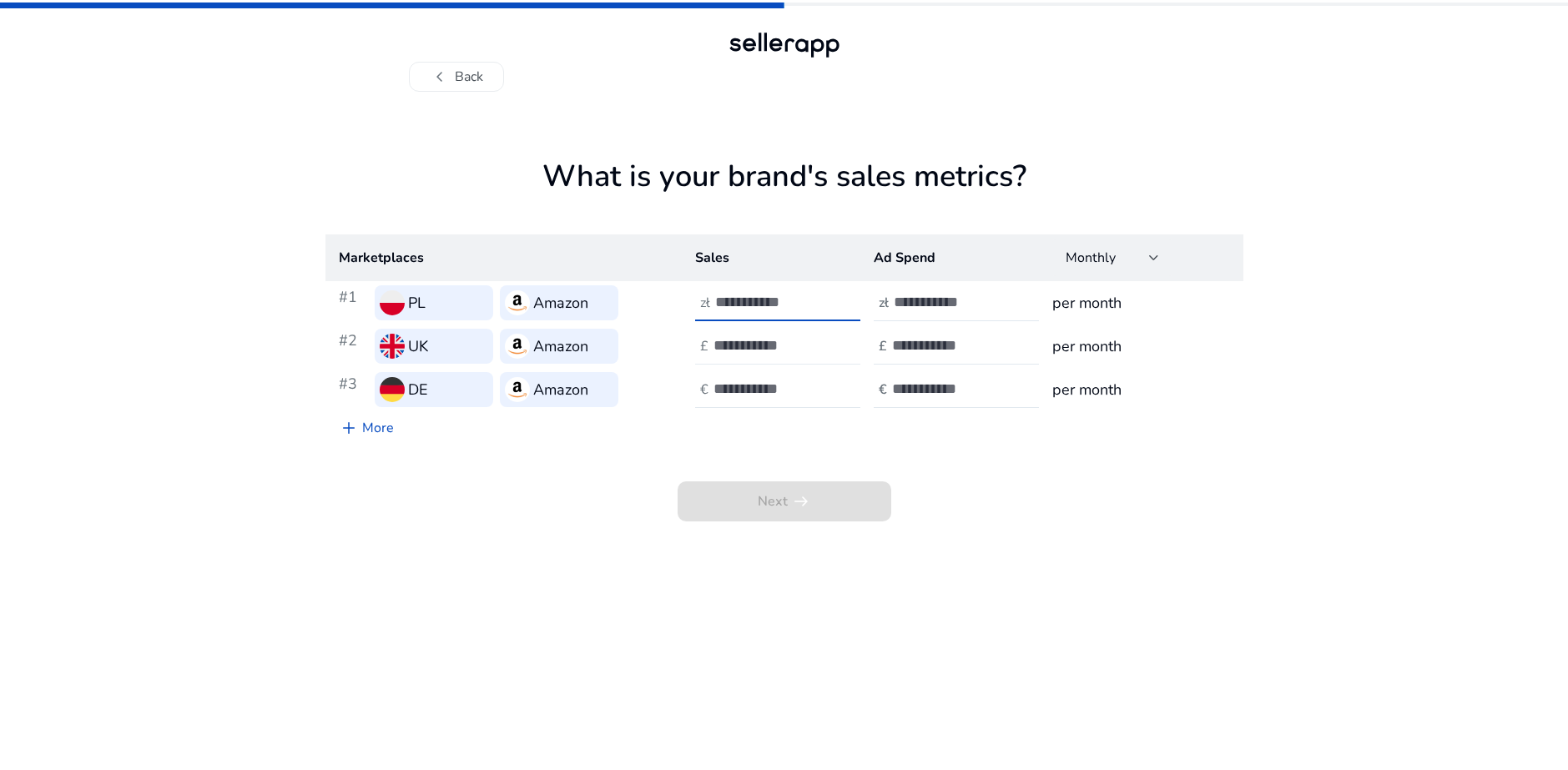
type input "*"
click at [795, 352] on input "number" at bounding box center [769, 345] width 113 height 18
type input "*"
click at [768, 379] on div at bounding box center [789, 389] width 151 height 37
type input "*"
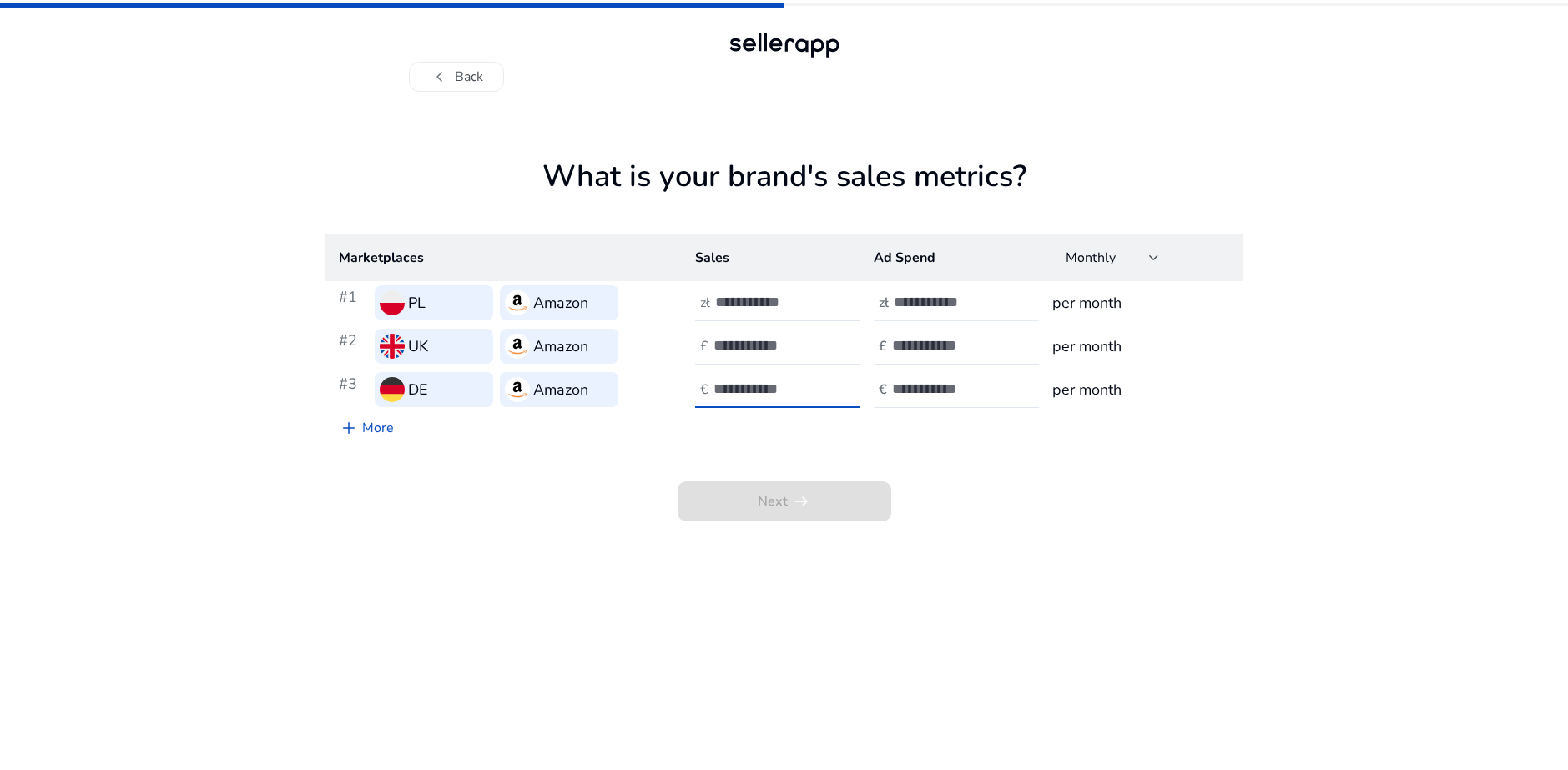
click at [988, 285] on div at bounding box center [969, 303] width 151 height 37
click at [968, 311] on input "number" at bounding box center [950, 302] width 113 height 18
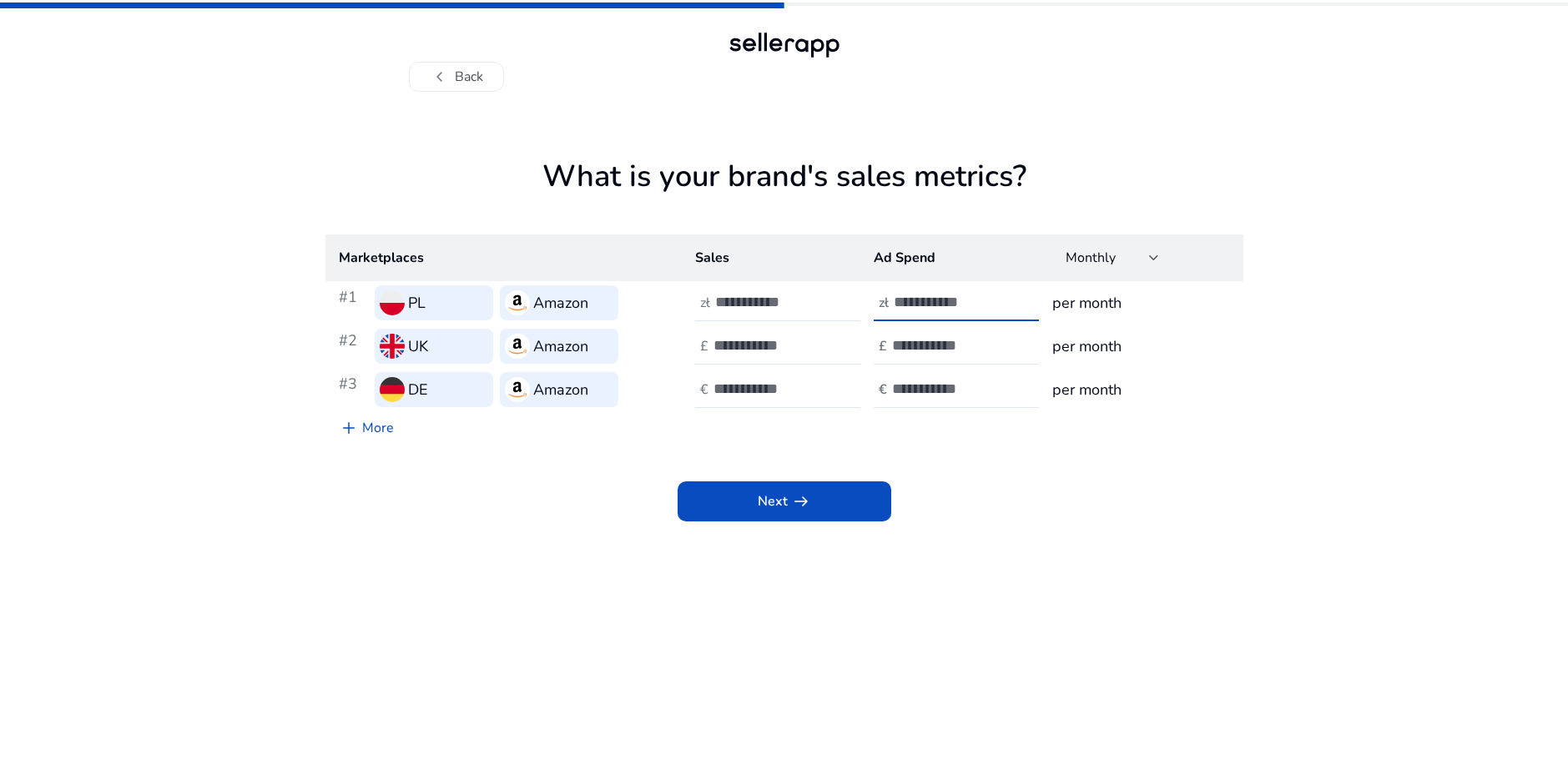
type input "*"
click at [945, 348] on input "number" at bounding box center [948, 345] width 113 height 18
type input "*"
click at [945, 388] on input "number" at bounding box center [948, 389] width 113 height 18
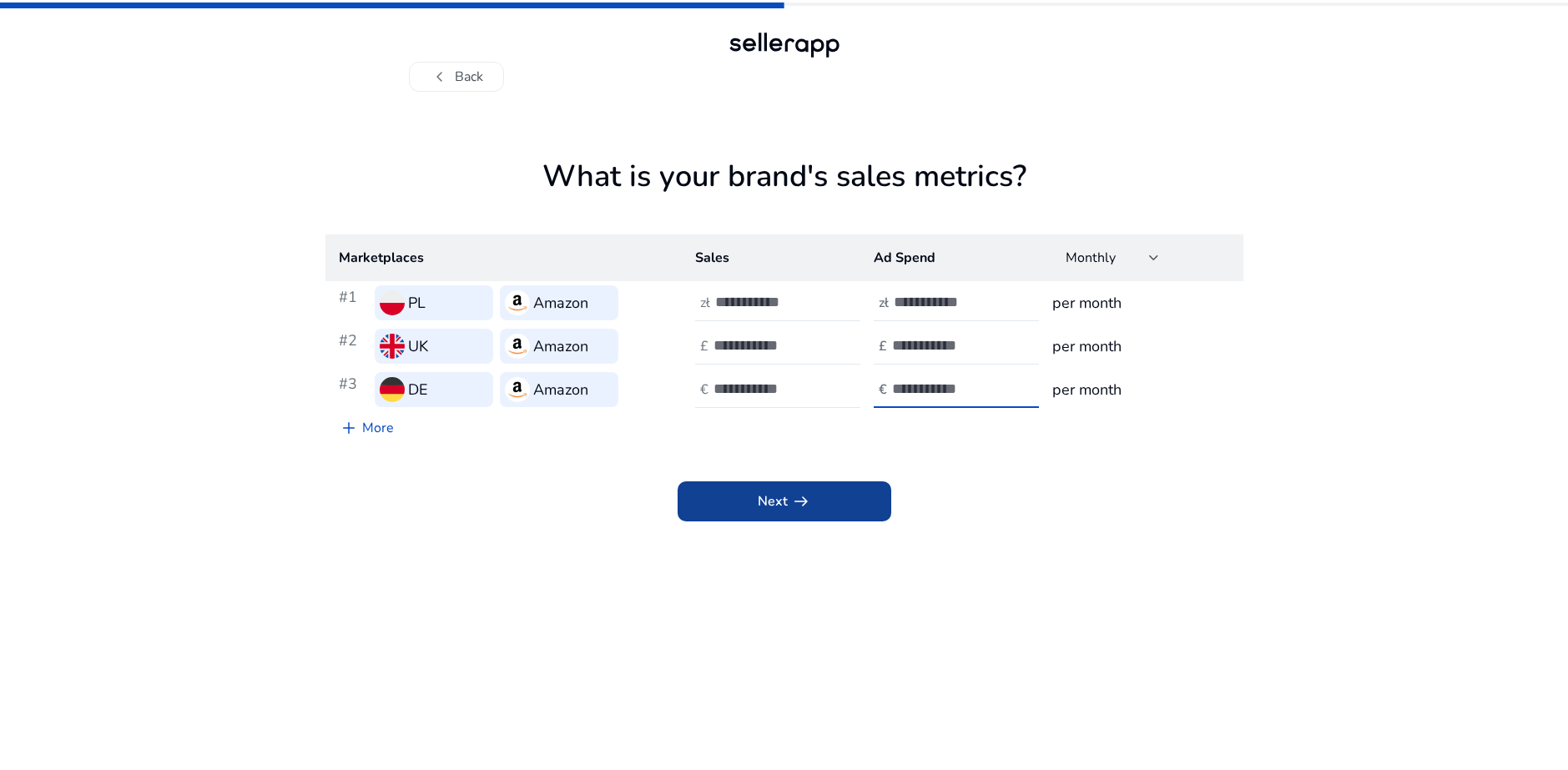
type input "*"
click at [809, 508] on span "arrow_right_alt" at bounding box center [801, 501] width 20 height 20
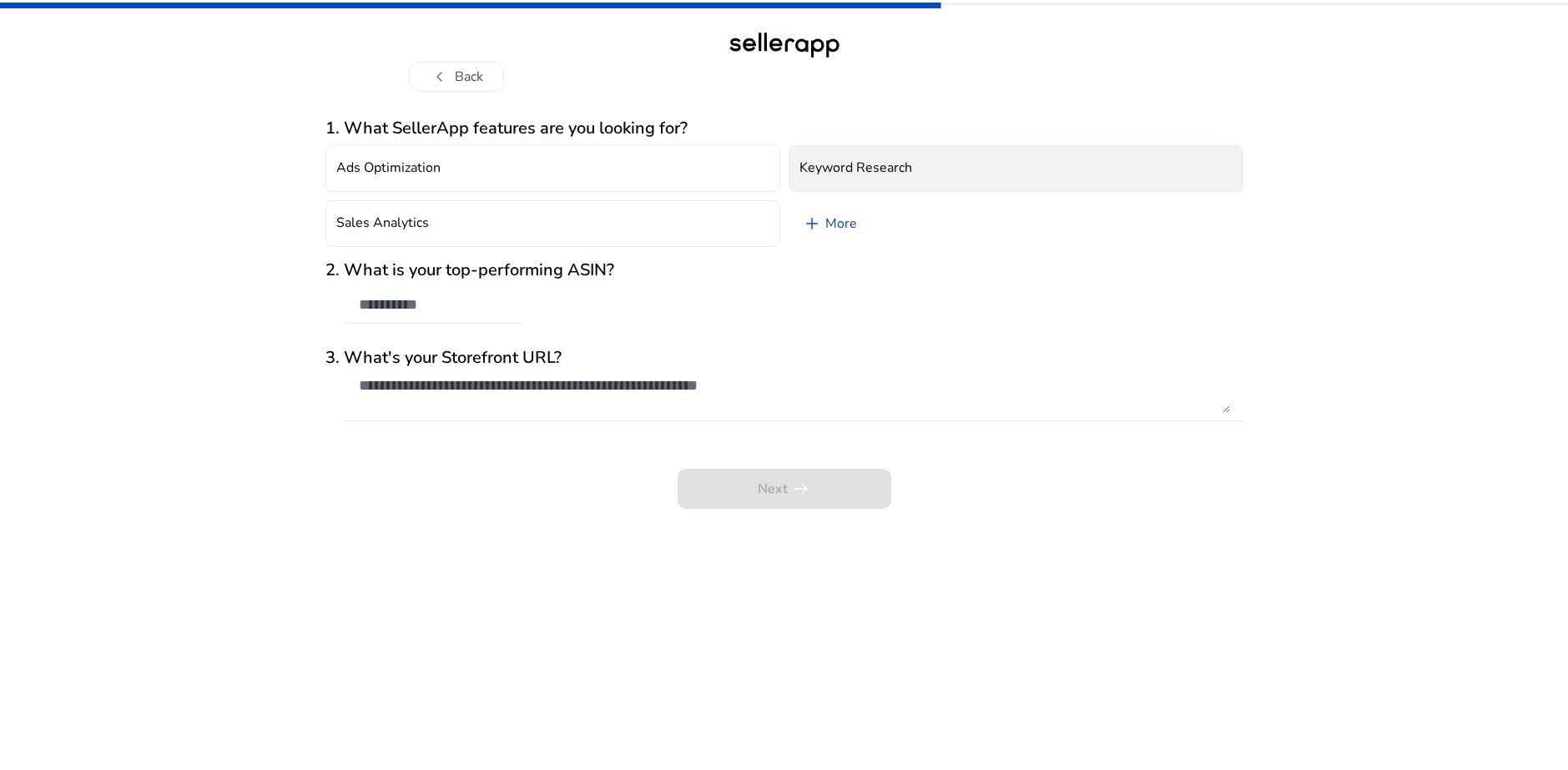
click at [901, 175] on h4 "Keyword Research" at bounding box center [856, 168] width 113 height 16
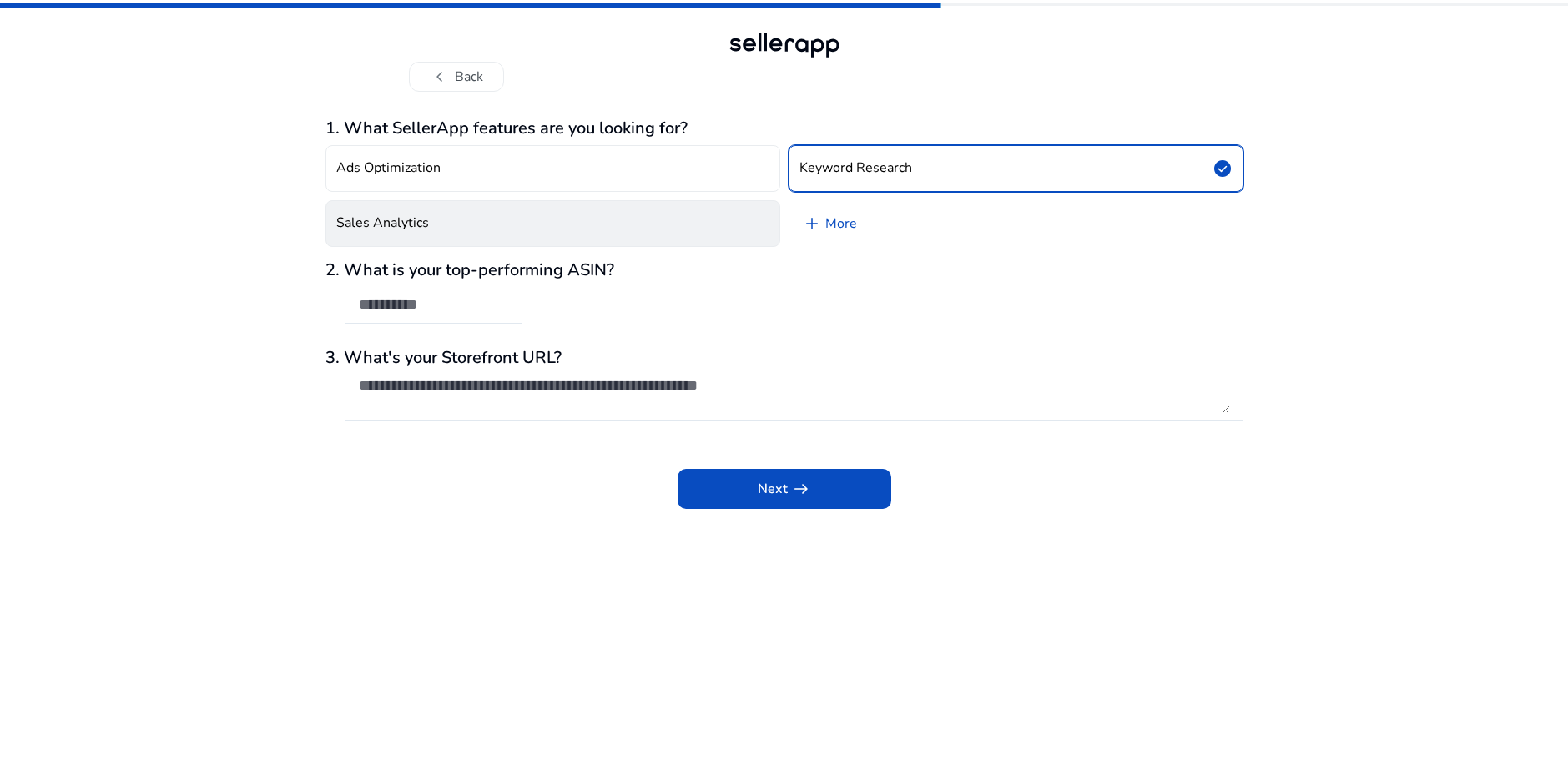
click at [641, 240] on button "Sales Analytics" at bounding box center [553, 223] width 454 height 47
click at [444, 316] on div at bounding box center [434, 306] width 151 height 37
drag, startPoint x: 613, startPoint y: 271, endPoint x: 604, endPoint y: 266, distance: 10.3
click at [600, 266] on div "2. What is your top-performing ASIN?" at bounding box center [785, 301] width 918 height 81
click at [564, 271] on h3 "2. What is your top-performing ASIN?" at bounding box center [785, 271] width 918 height 20
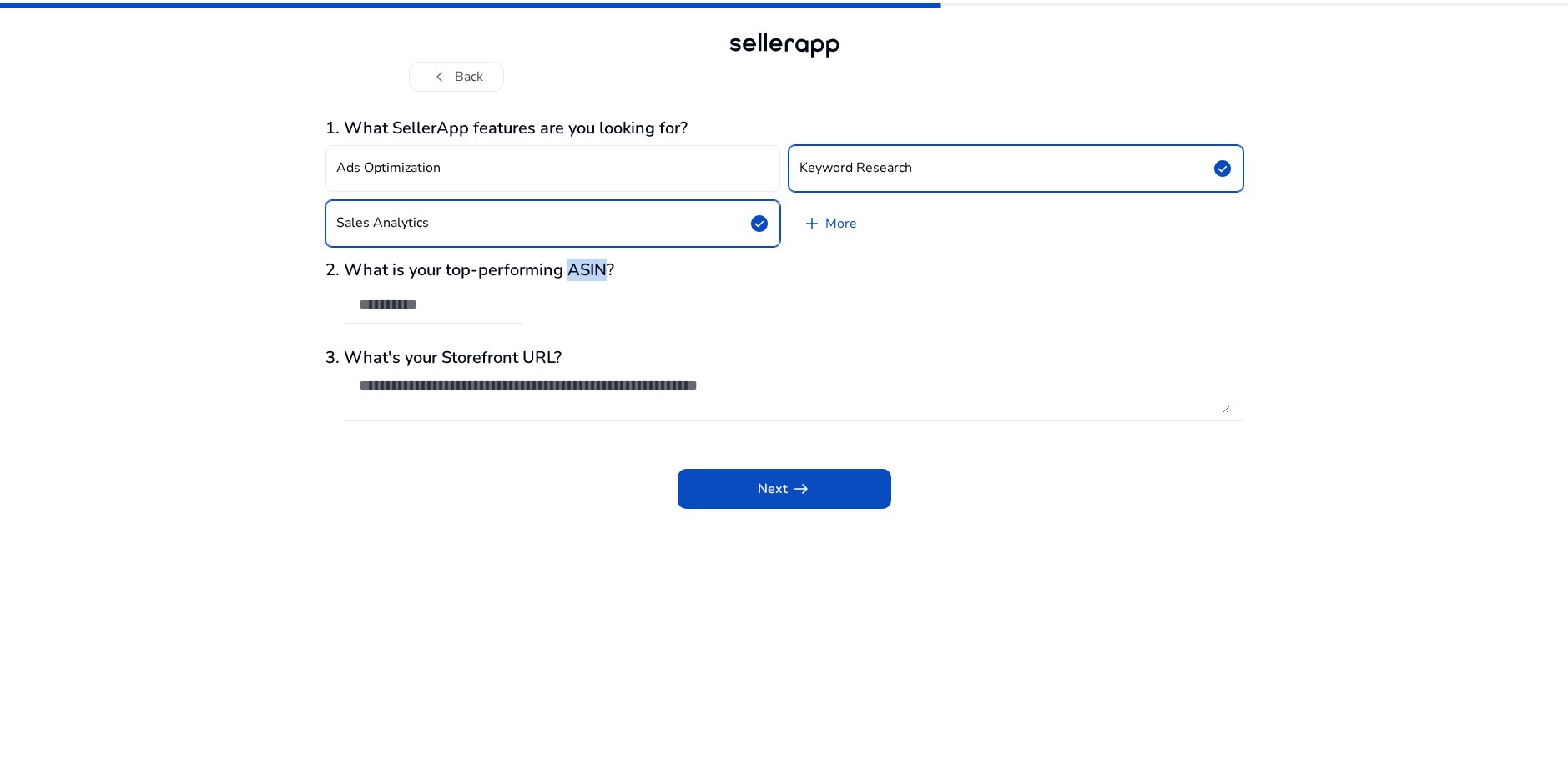
drag, startPoint x: 570, startPoint y: 270, endPoint x: 610, endPoint y: 268, distance: 40.0
click at [610, 268] on h3 "2. What is your top-performing ASIN?" at bounding box center [785, 271] width 918 height 20
copy h3 "ASIN"
click at [460, 317] on div at bounding box center [434, 306] width 151 height 37
drag, startPoint x: 446, startPoint y: 381, endPoint x: 442, endPoint y: 392, distance: 11.7
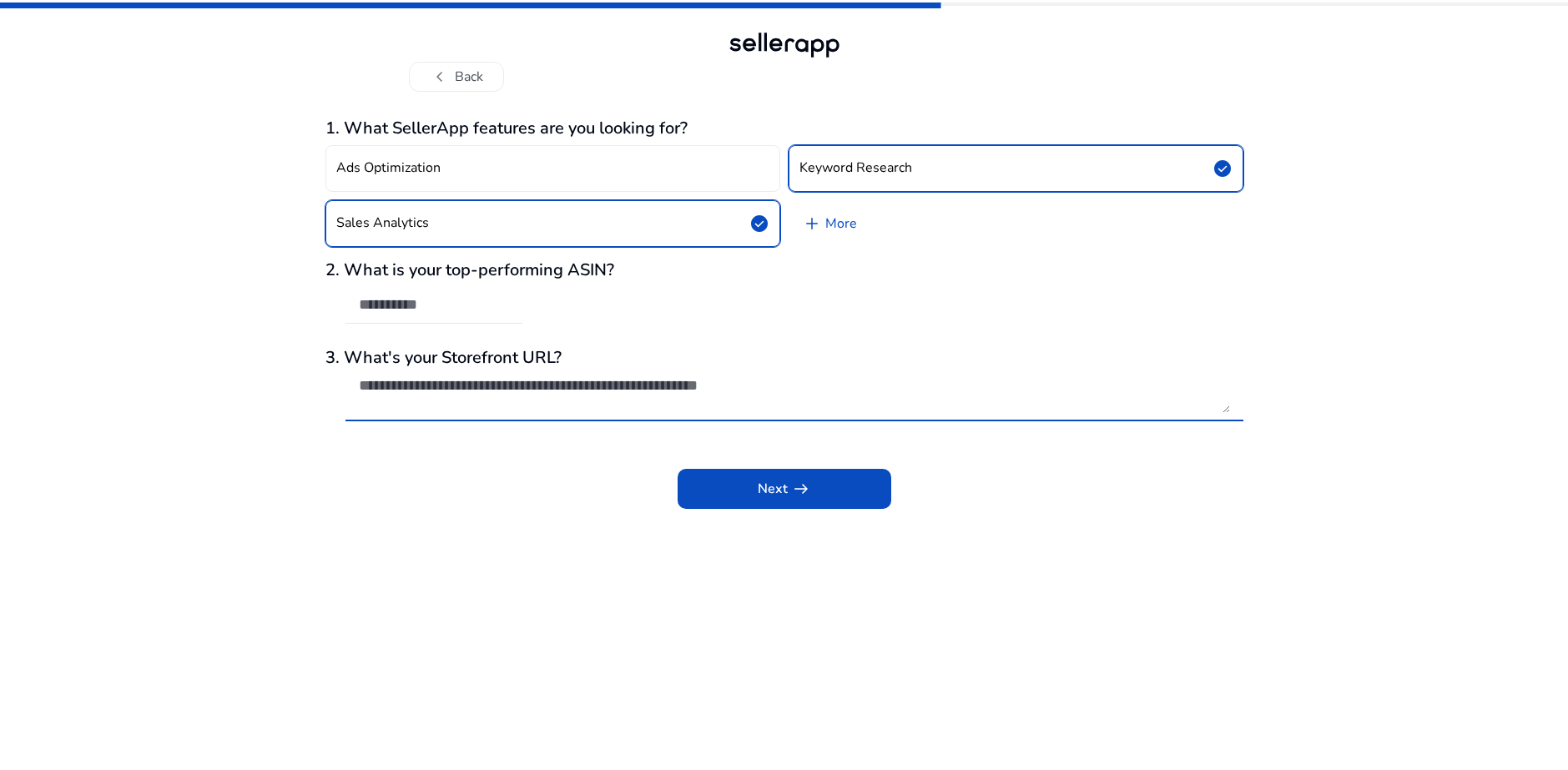
click at [442, 386] on textarea at bounding box center [794, 395] width 871 height 37
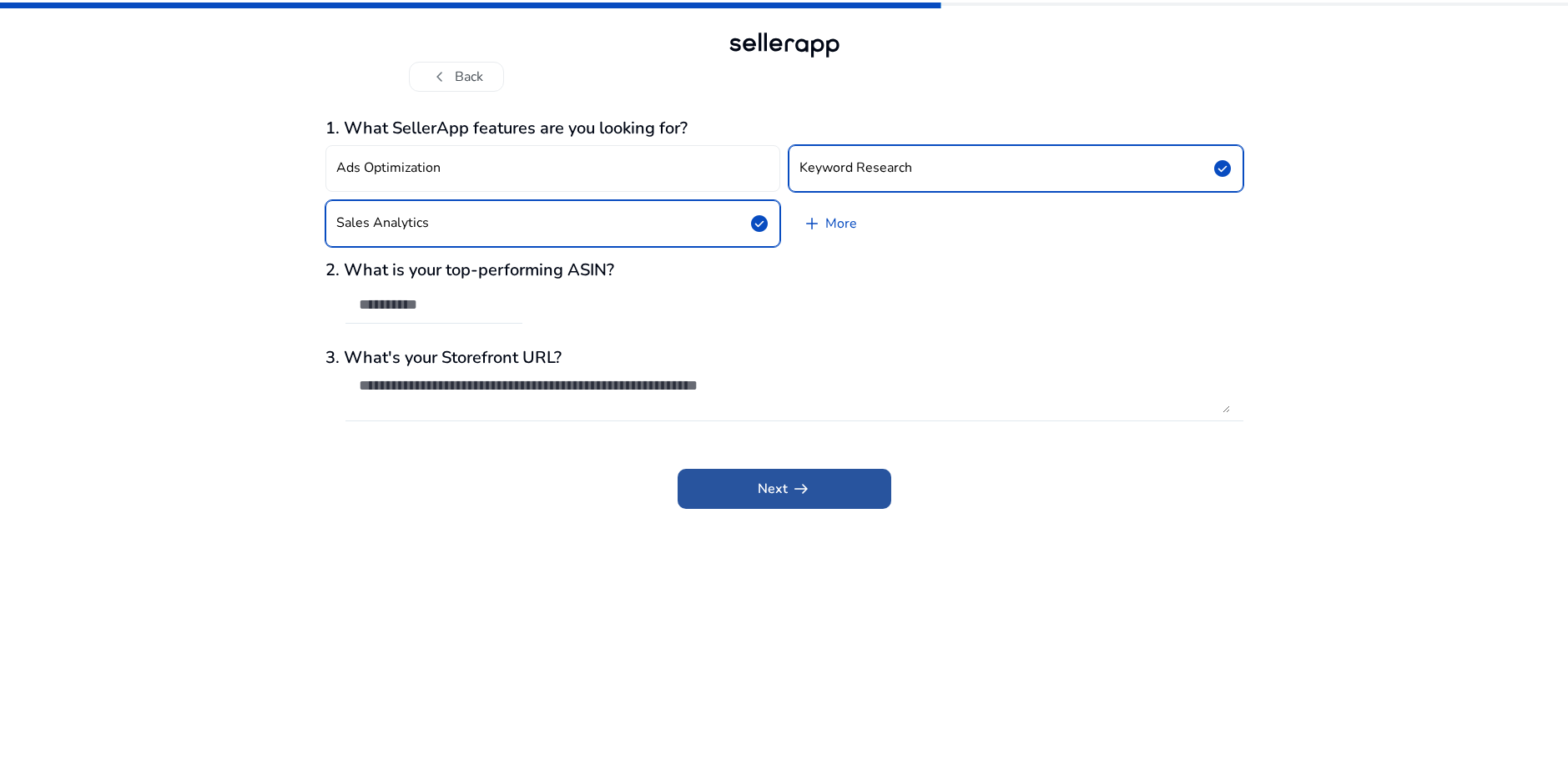
click at [756, 480] on span at bounding box center [784, 489] width 214 height 40
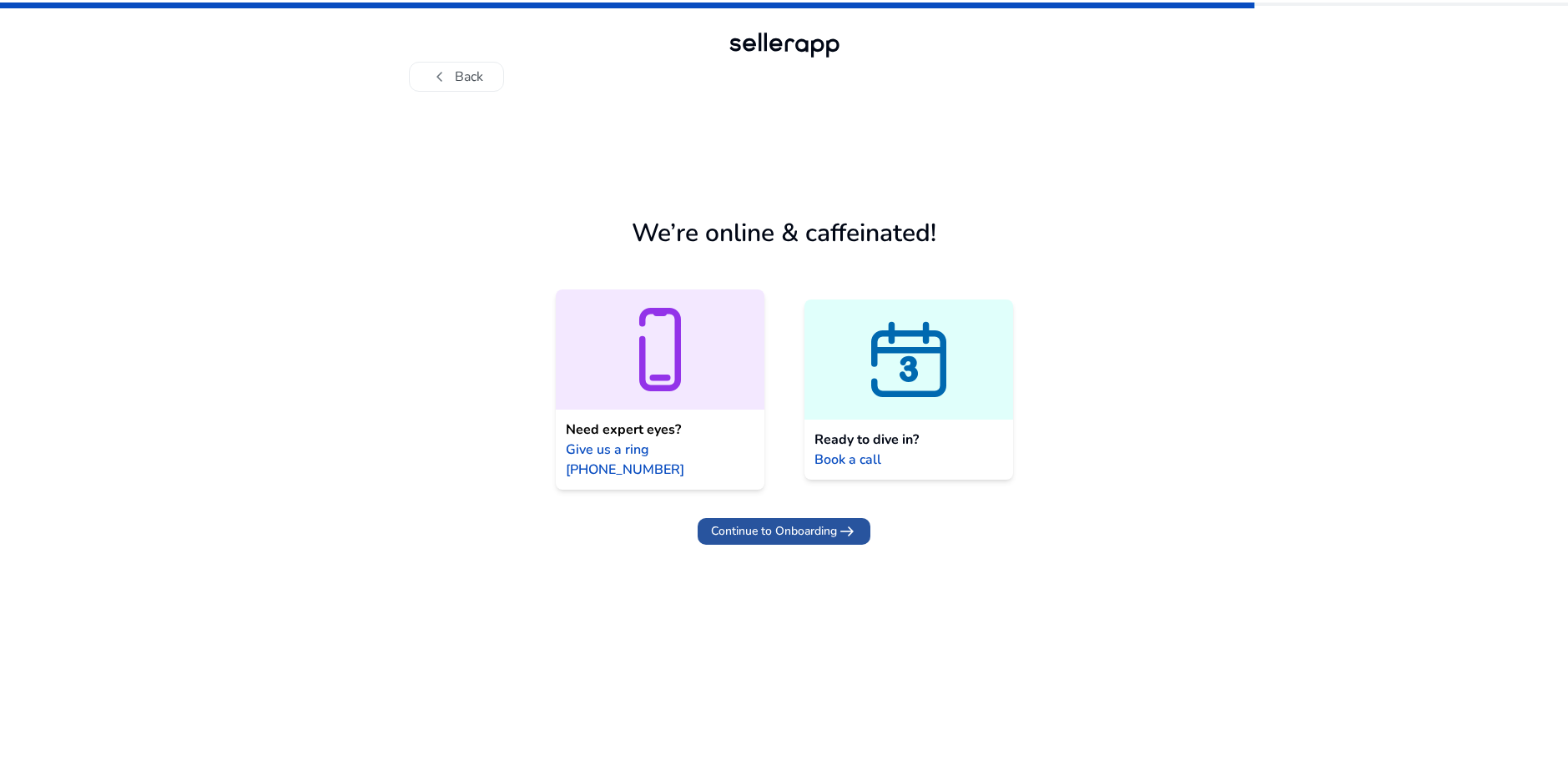
click at [803, 522] on span "Continue to Onboarding" at bounding box center [773, 530] width 126 height 17
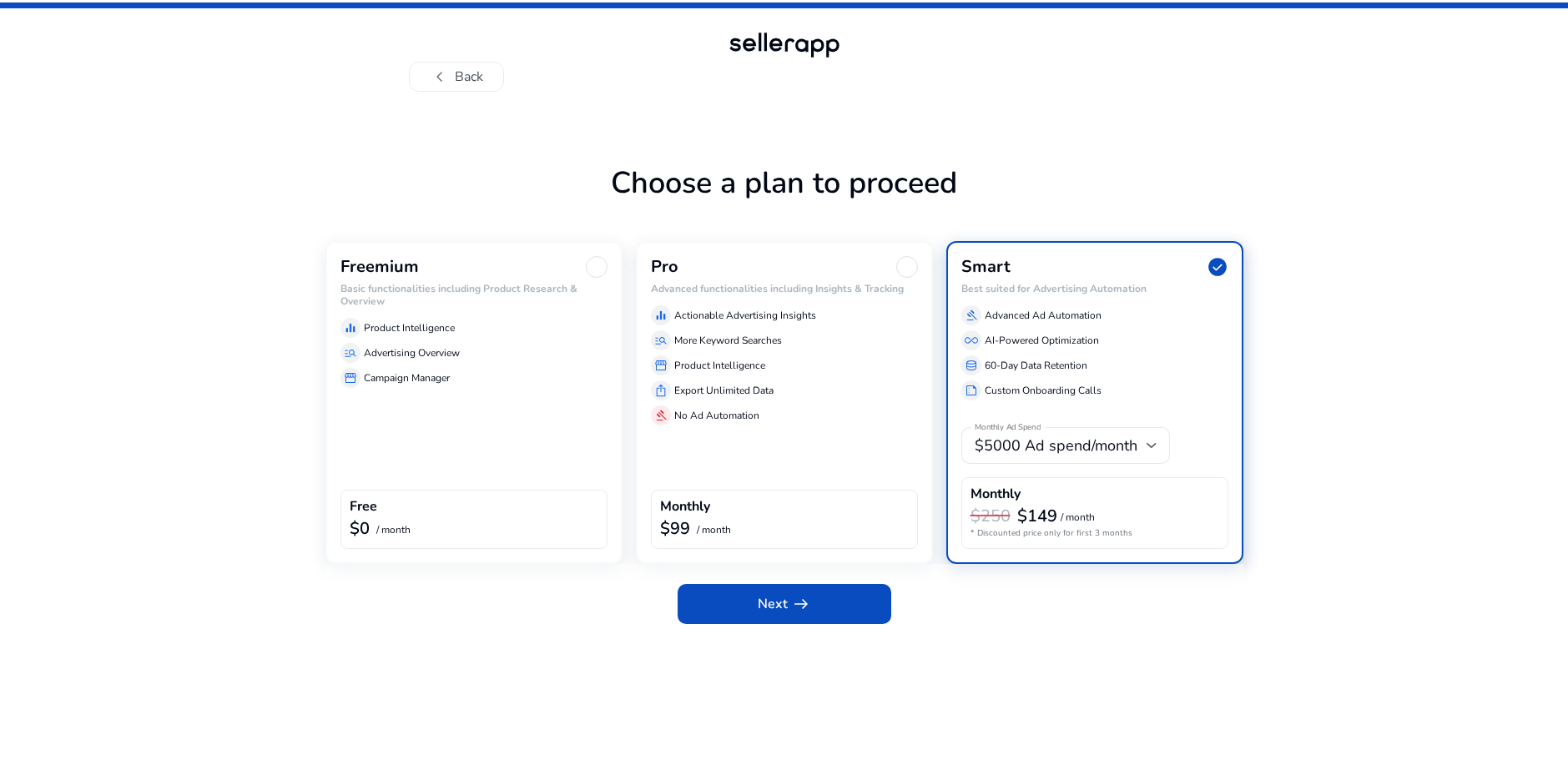
drag, startPoint x: 799, startPoint y: 353, endPoint x: 781, endPoint y: 359, distance: 19.0
click at [797, 354] on div "equalizer Actionable Advertising Insights manage_search More Keyword Searches s…" at bounding box center [784, 362] width 267 height 127
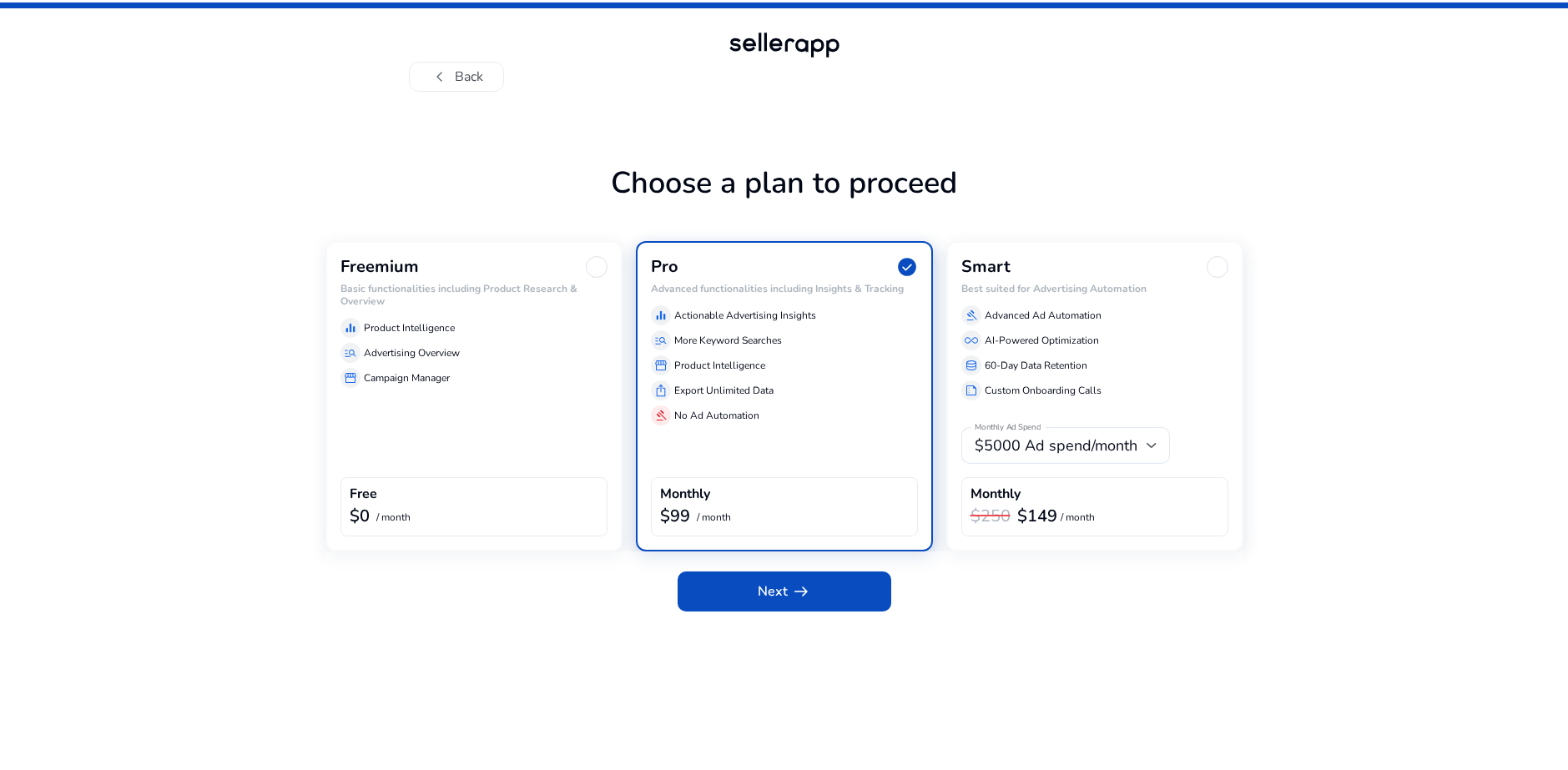
drag, startPoint x: 532, startPoint y: 389, endPoint x: 510, endPoint y: 389, distance: 22.0
click at [511, 389] on div "Freemium Basic functionalities including Product Research & Overview equalizer …" at bounding box center [475, 396] width 297 height 310
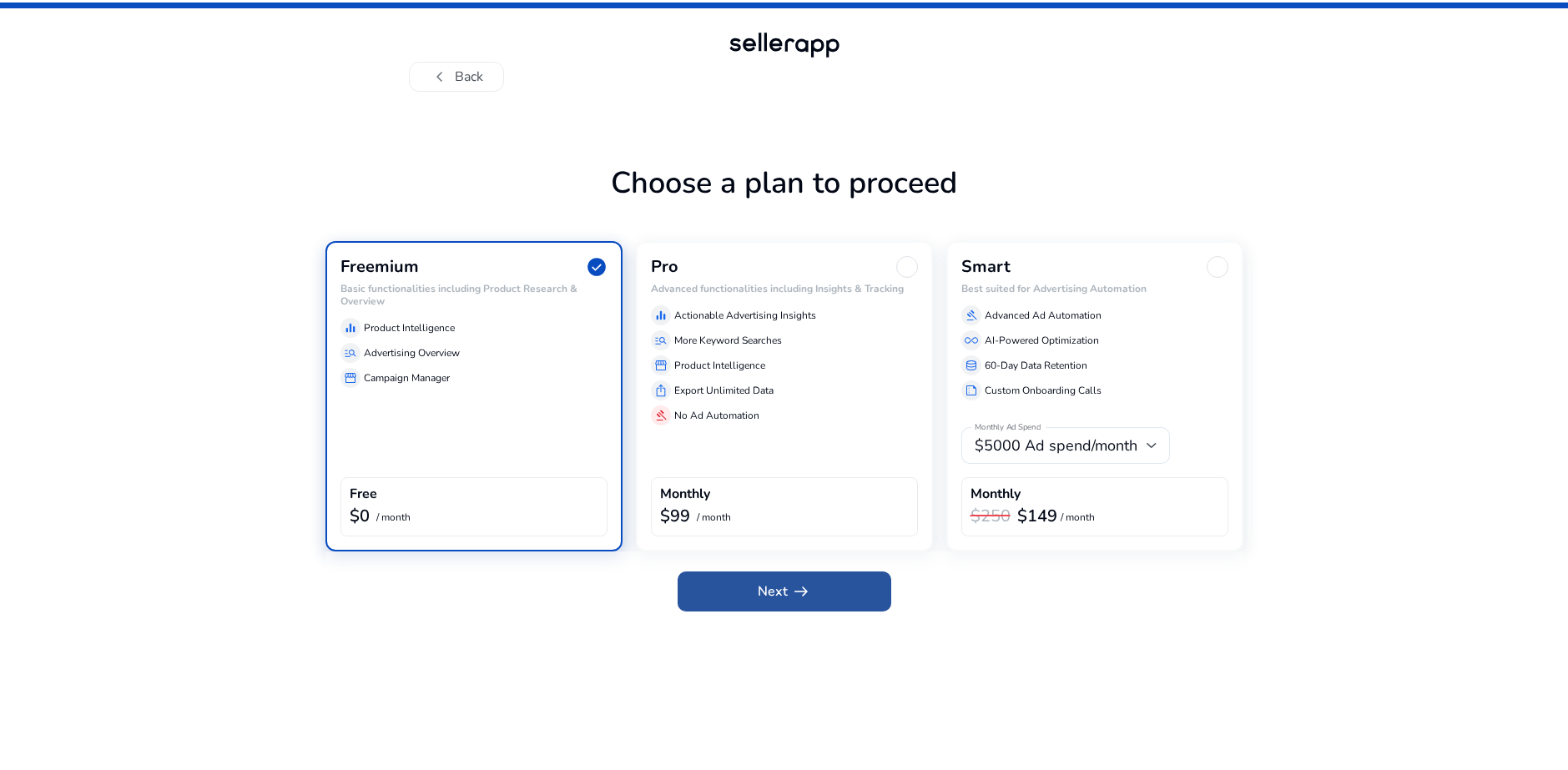
click at [777, 591] on span "Next arrow_right_alt" at bounding box center [784, 592] width 53 height 20
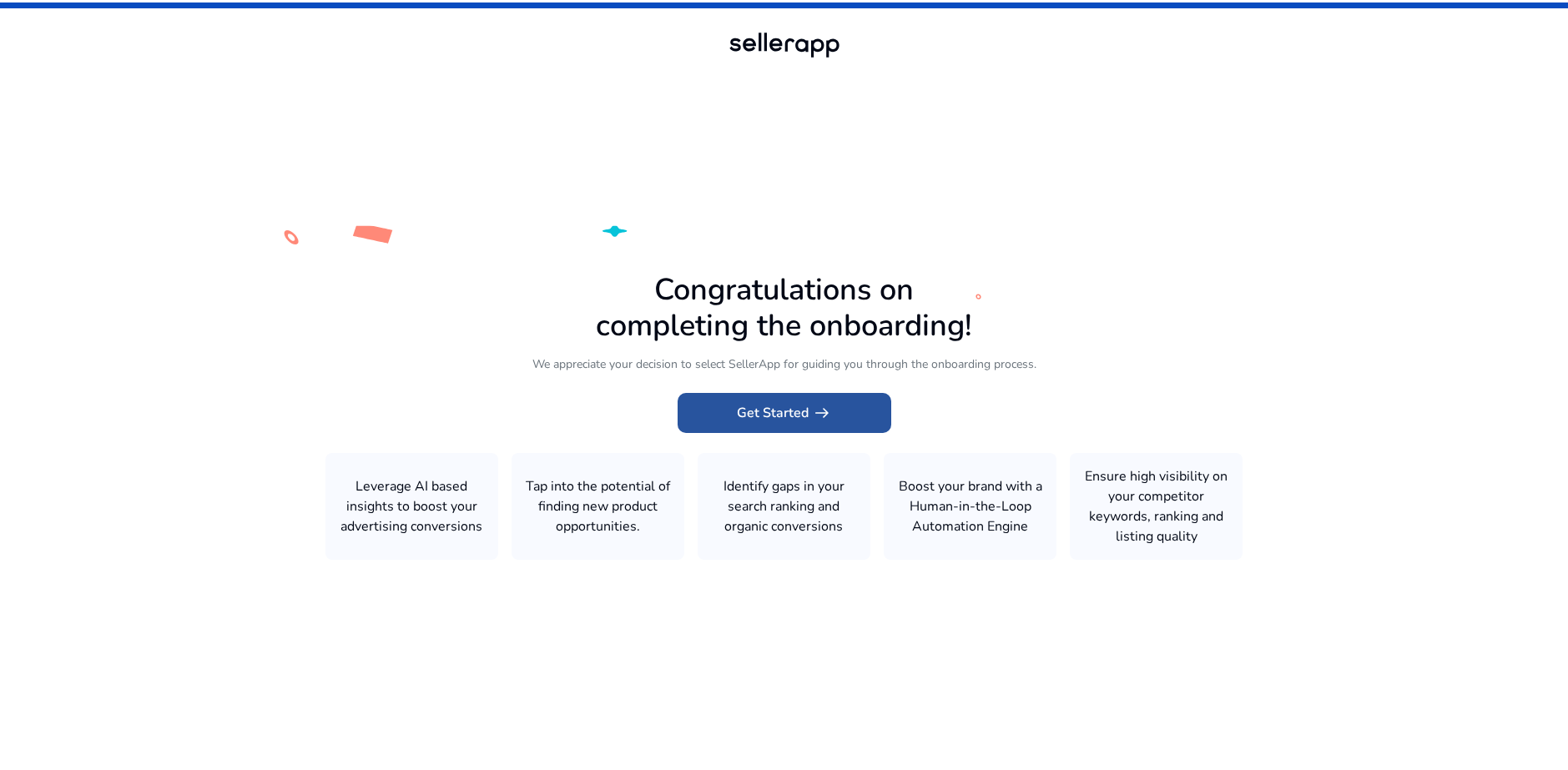
click at [802, 414] on span "Get Started arrow_right_alt" at bounding box center [785, 413] width 95 height 20
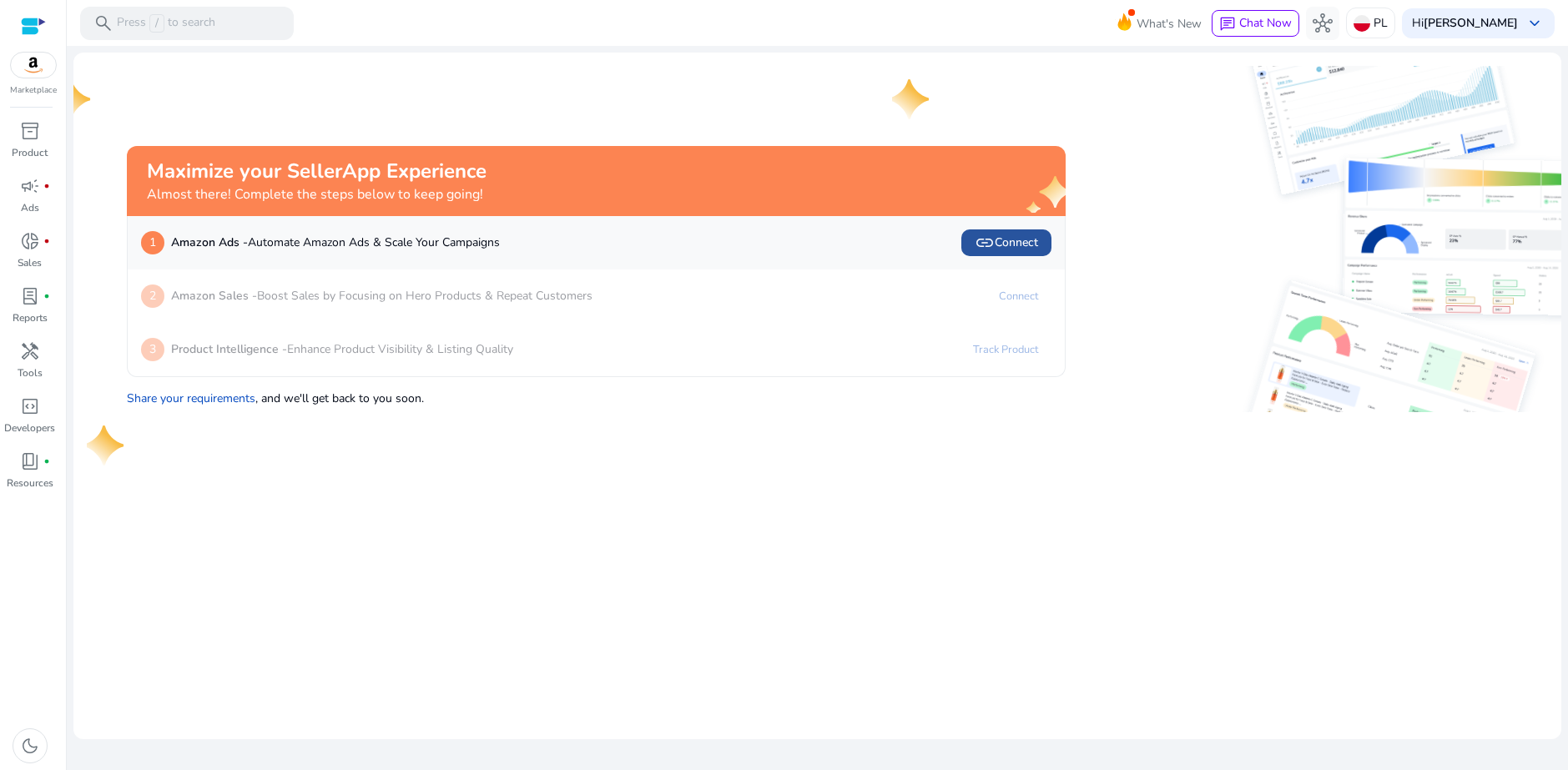
click at [988, 248] on span "link" at bounding box center [985, 243] width 20 height 20
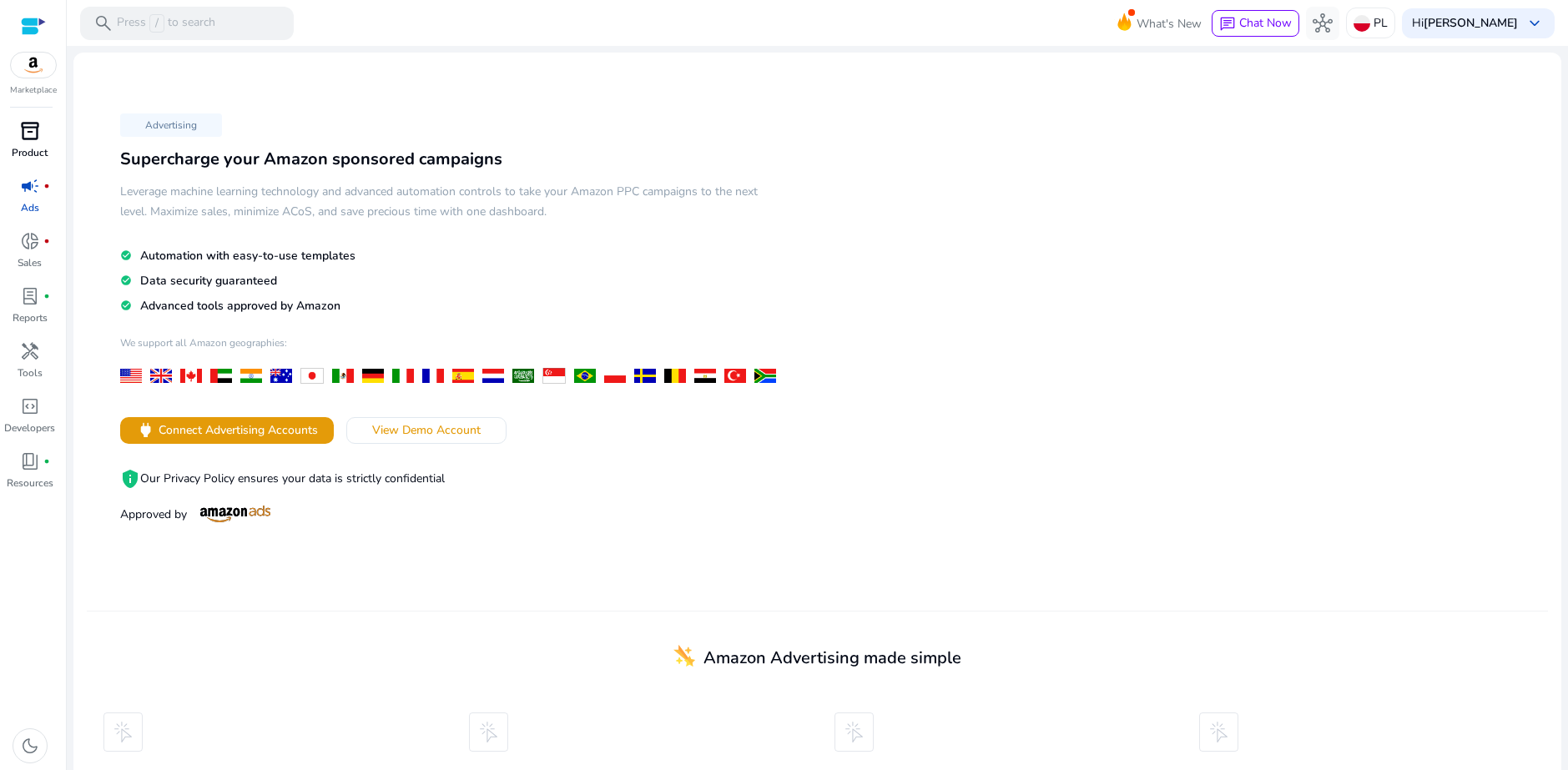
click at [23, 145] on p "Product" at bounding box center [29, 152] width 36 height 15
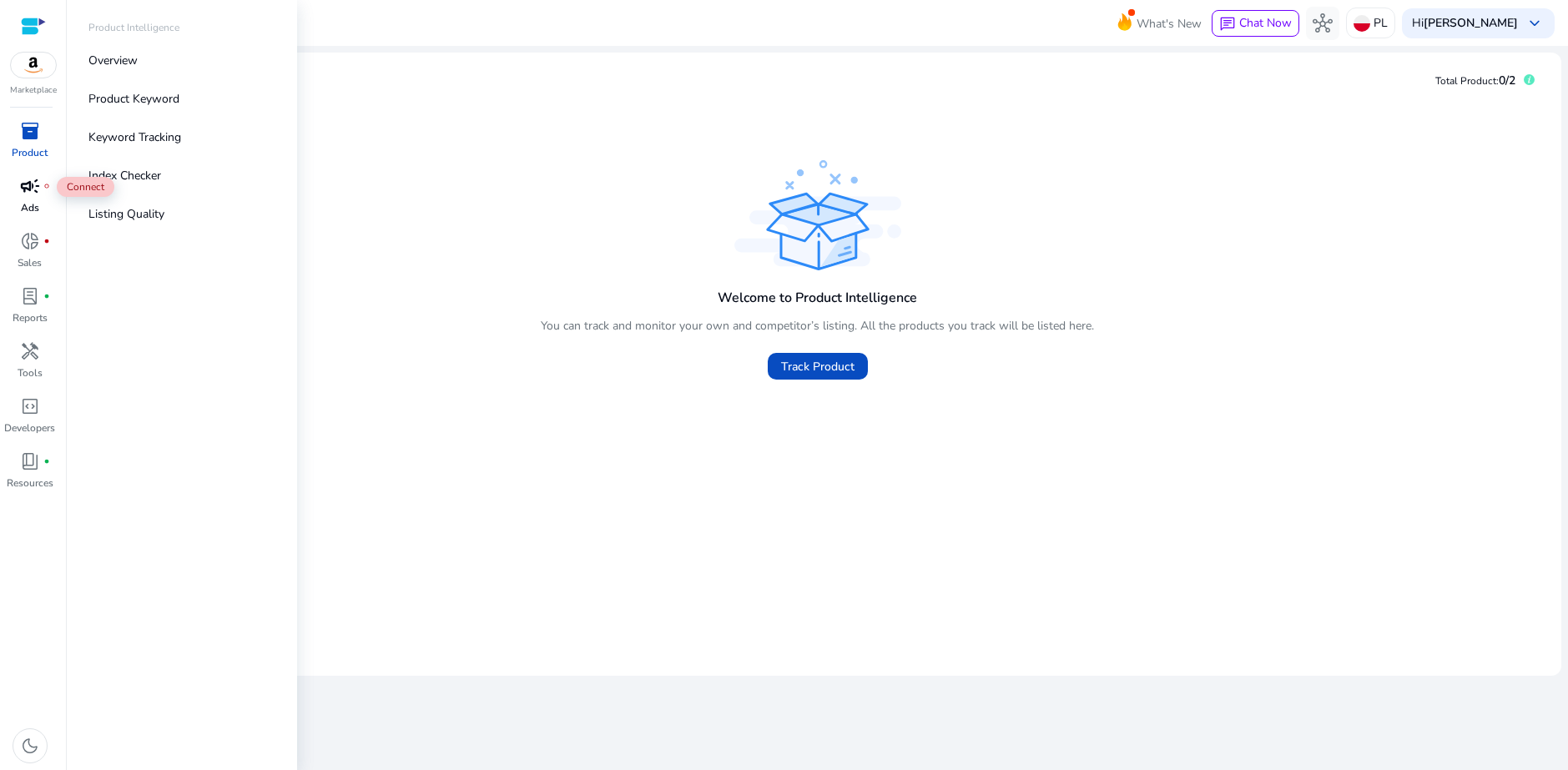
click at [28, 197] on div "campaign fiber_manual_record" at bounding box center [29, 185] width 47 height 27
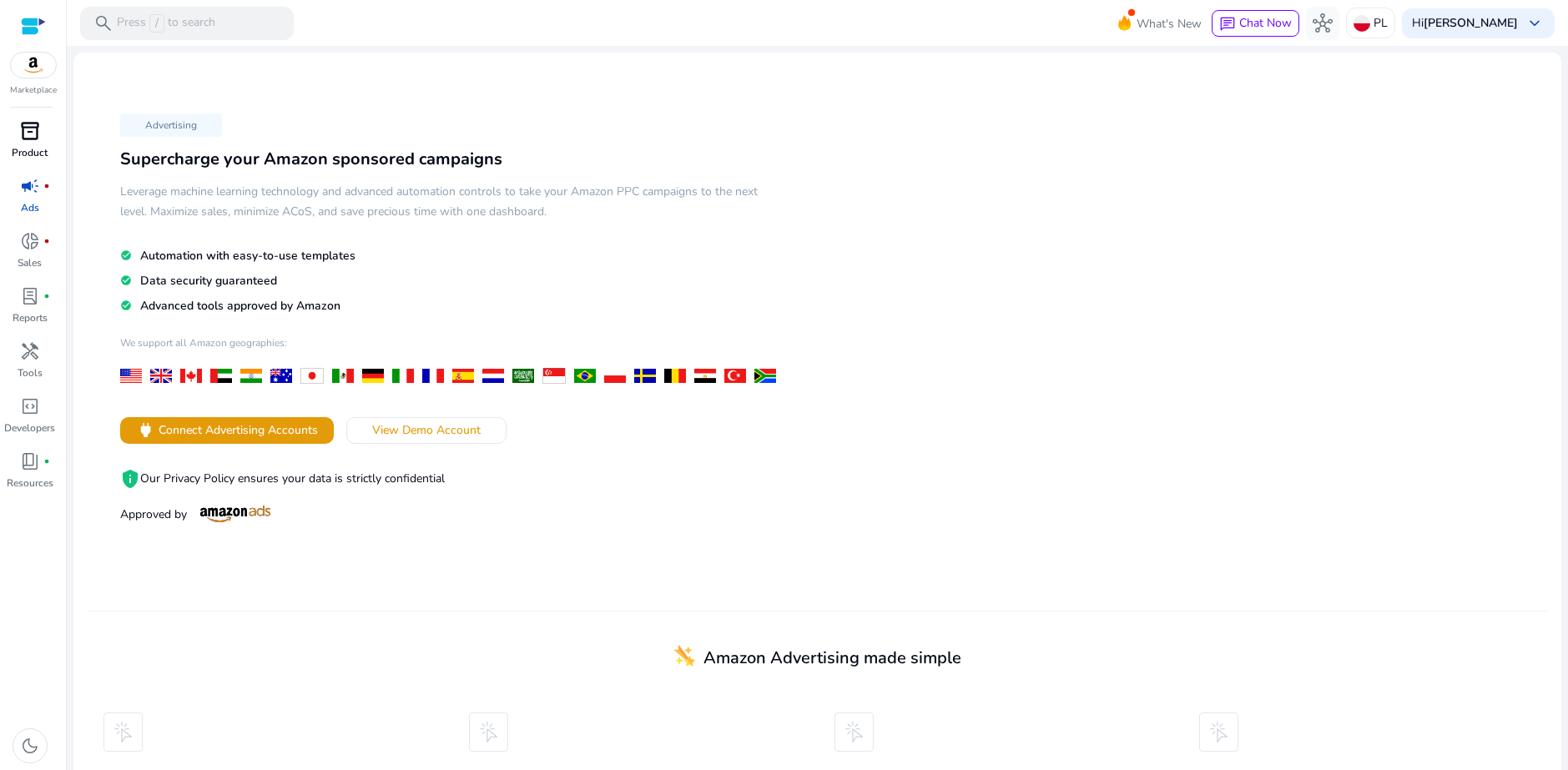
click at [32, 124] on span "inventory_2" at bounding box center [30, 131] width 20 height 20
